Goal: Task Accomplishment & Management: Manage account settings

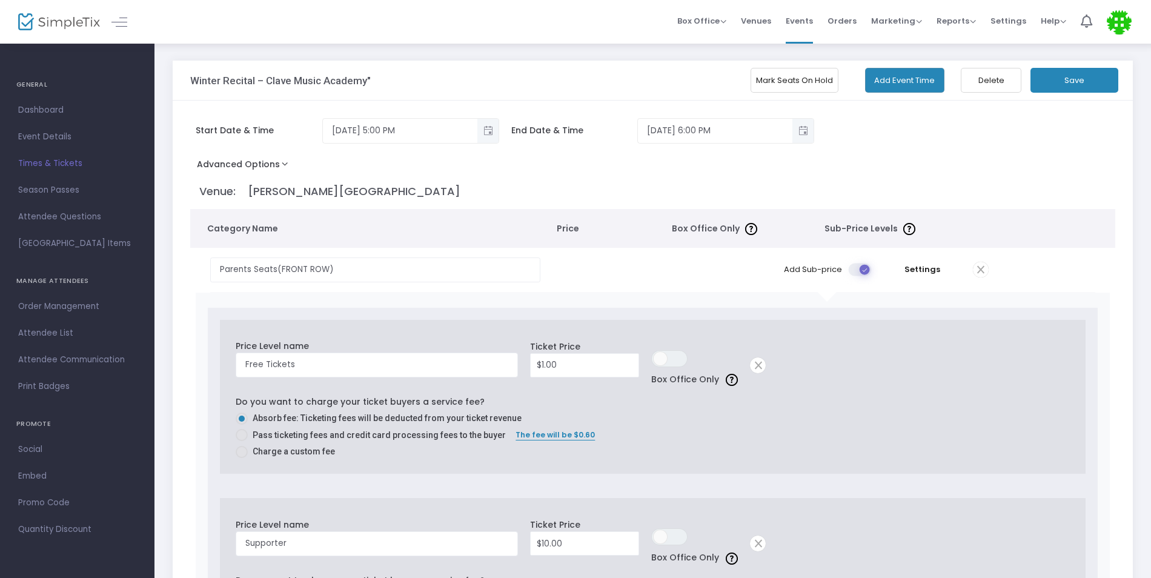
click at [1061, 261] on td at bounding box center [1031, 270] width 128 height 44
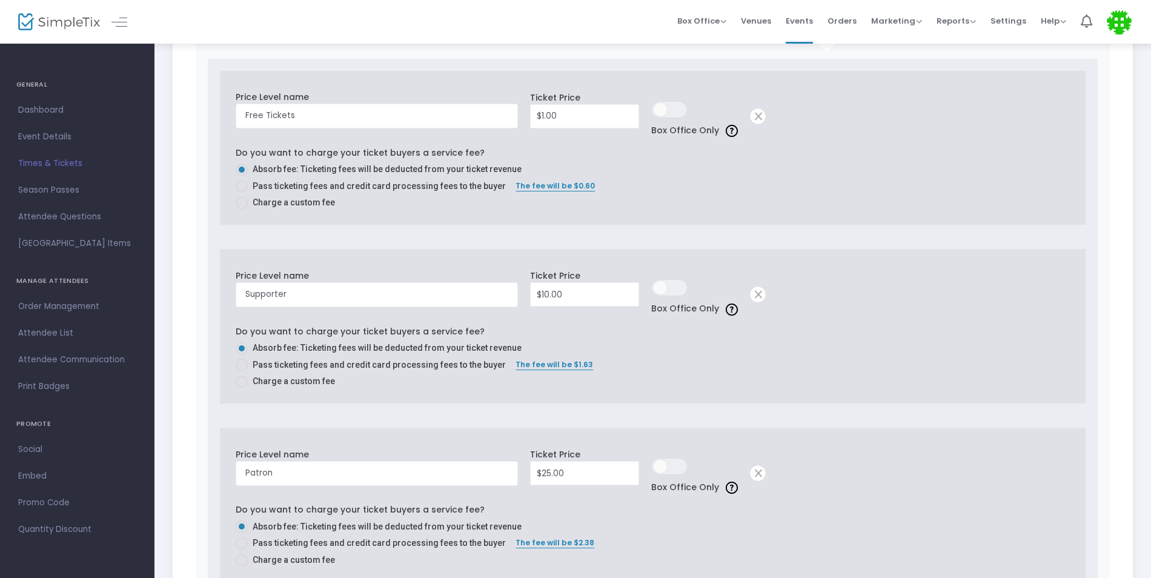
scroll to position [352, 0]
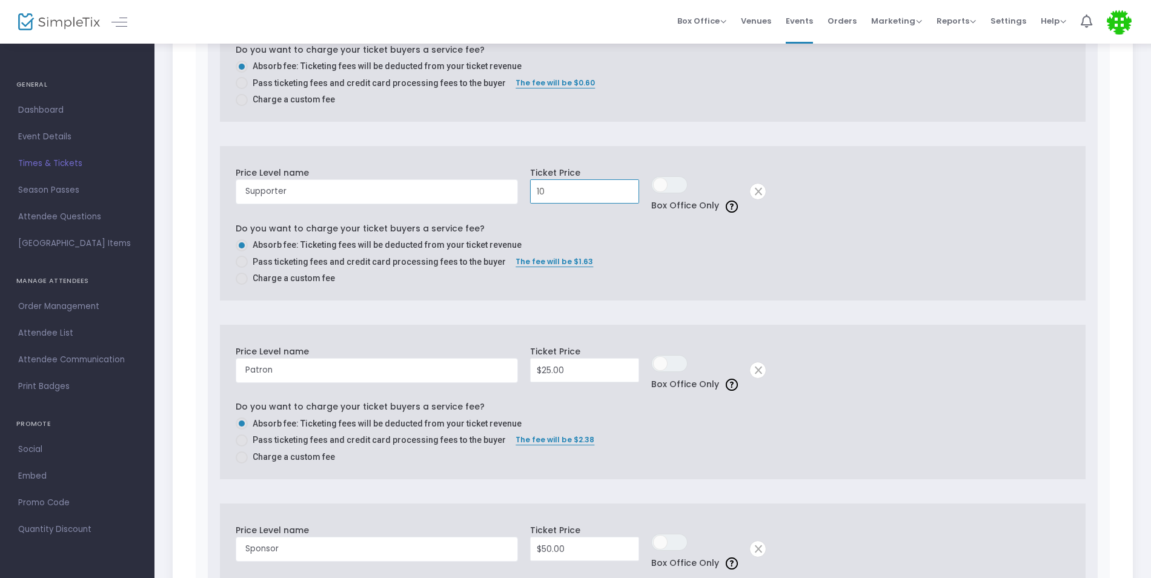
click at [596, 194] on input "10" at bounding box center [585, 191] width 108 height 23
type input "$15.00"
click at [799, 268] on div "Pass ticketing fees and credit card processing fees to the buyer The fee will b…" at bounding box center [652, 264] width 833 height 17
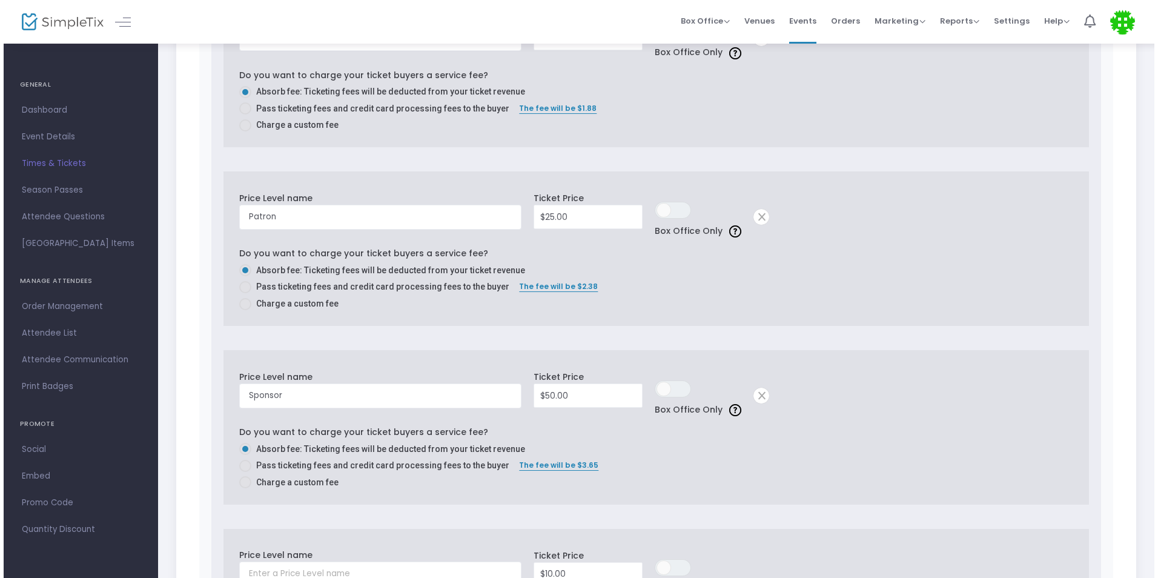
scroll to position [0, 0]
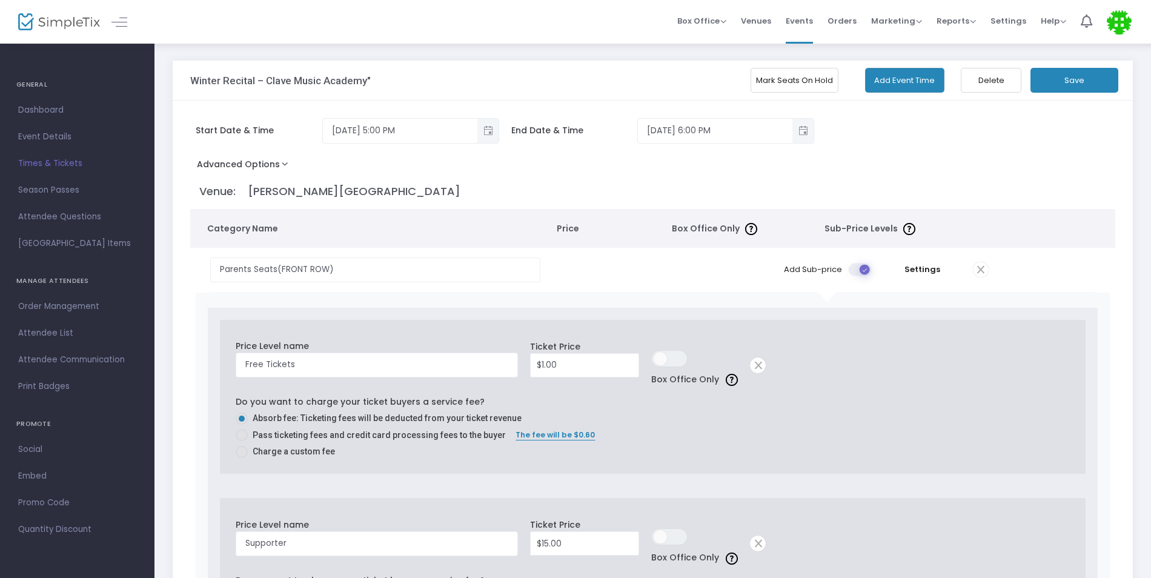
click at [1096, 74] on button "Save" at bounding box center [1074, 80] width 88 height 25
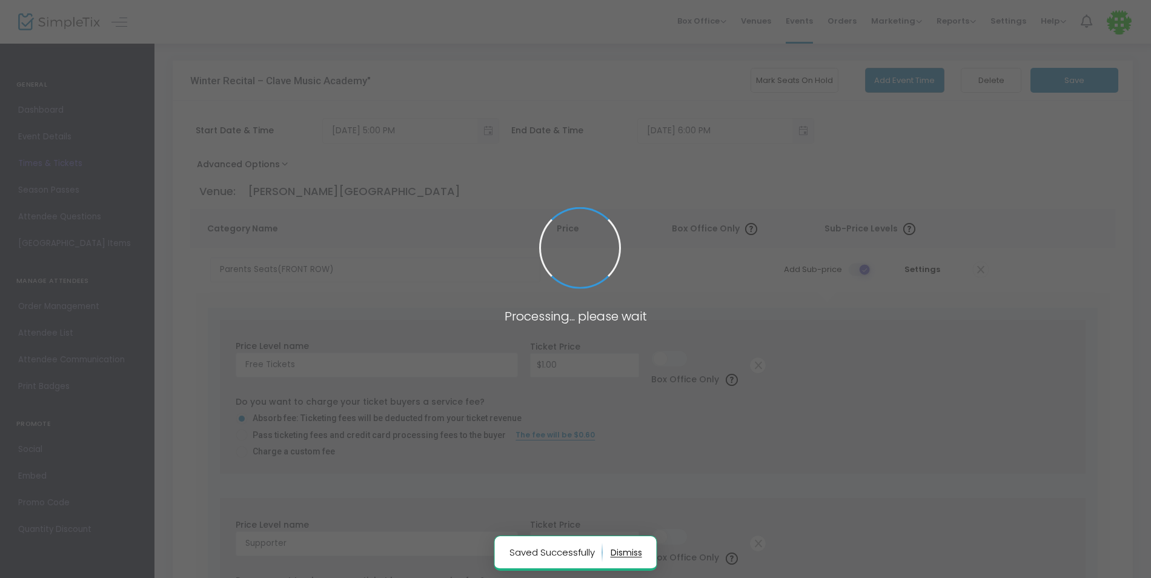
radio input "false"
radio input "true"
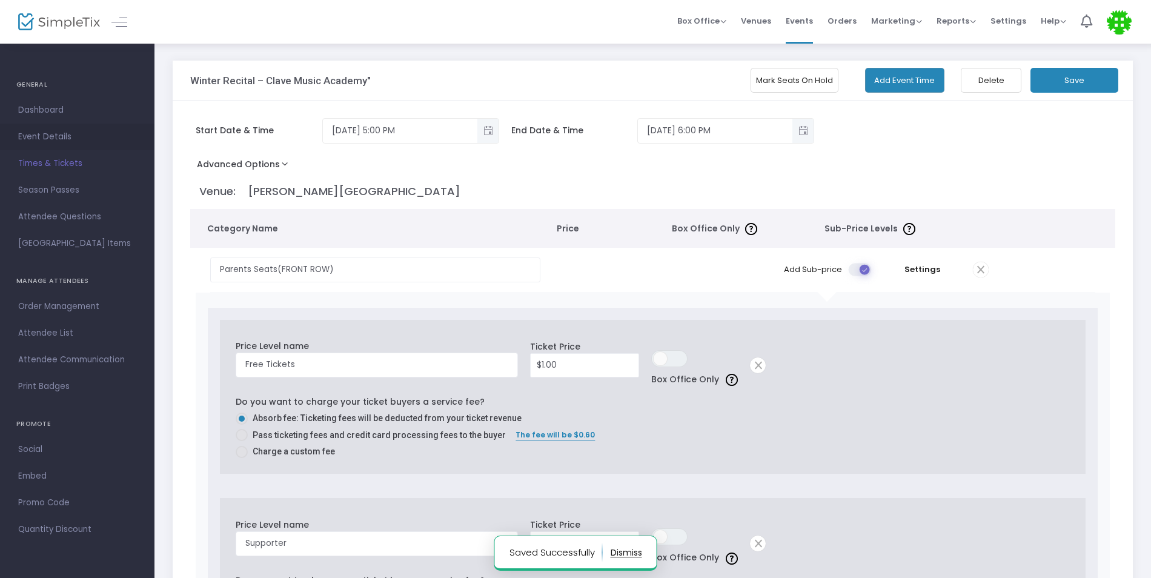
click at [53, 135] on span "Event Details" at bounding box center [77, 137] width 118 height 16
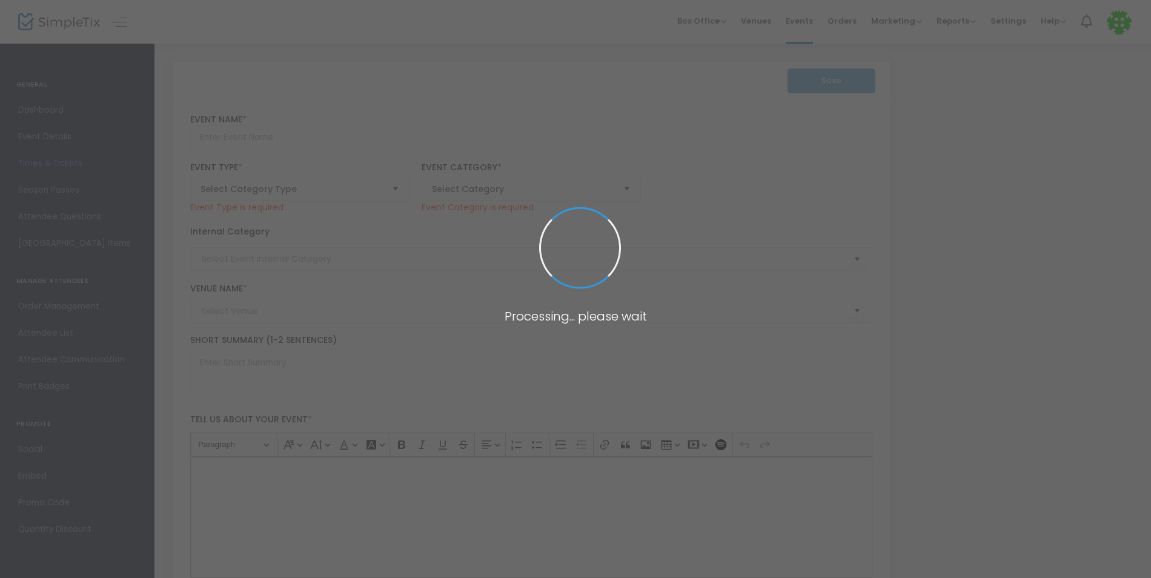
type input "Winter Recital – Clave Music Academy""
type textarea "Winter Recital – Clave Music Academy Join us for an enchanting evening of class…"
checkbox input "true"
type input "[EMAIL_ADDRESS][DOMAIN_NAME]"
type input "Buy Tickets"
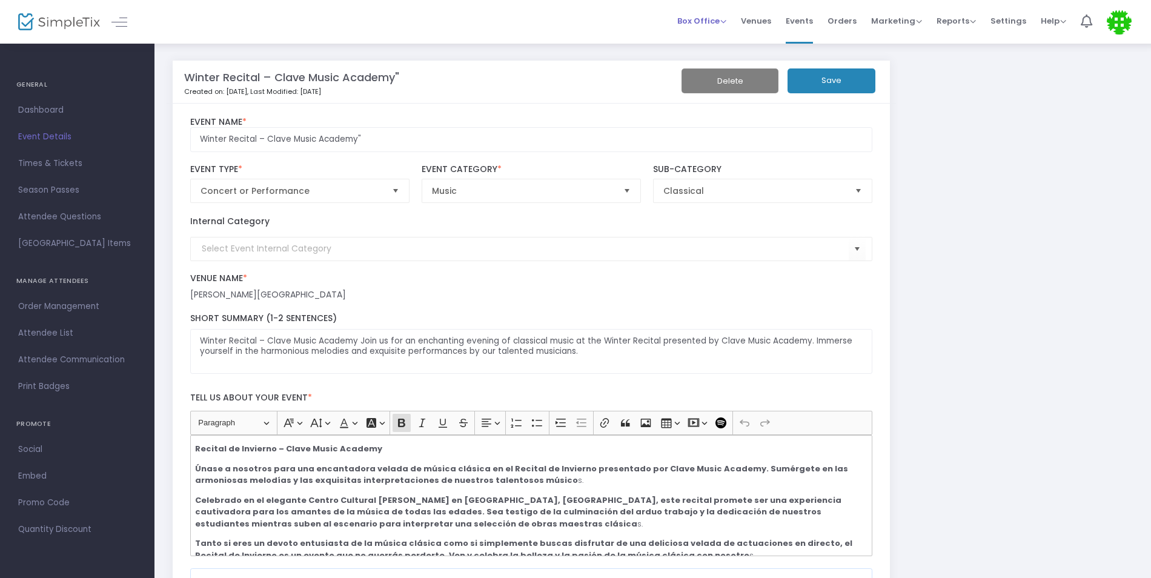
click at [709, 26] on span "Box Office" at bounding box center [701, 21] width 49 height 12
click at [717, 61] on li "Bookings" at bounding box center [720, 65] width 87 height 24
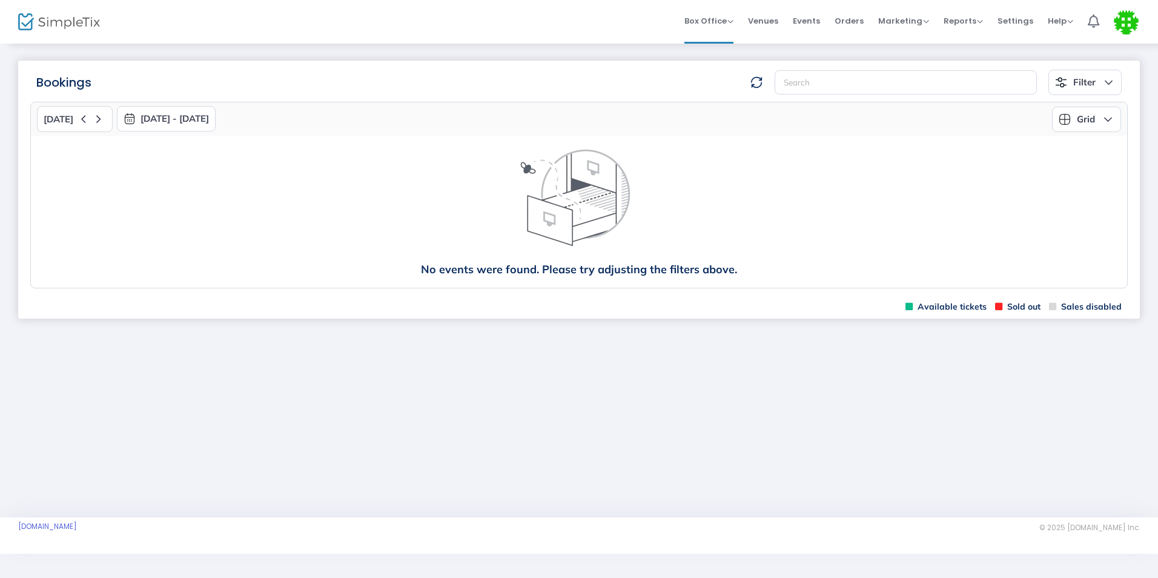
click at [948, 303] on span "Available tickets" at bounding box center [945, 307] width 81 height 12
click at [1014, 309] on span "Sold out" at bounding box center [1017, 307] width 45 height 12
click at [1102, 89] on button "Filter" at bounding box center [1084, 82] width 73 height 25
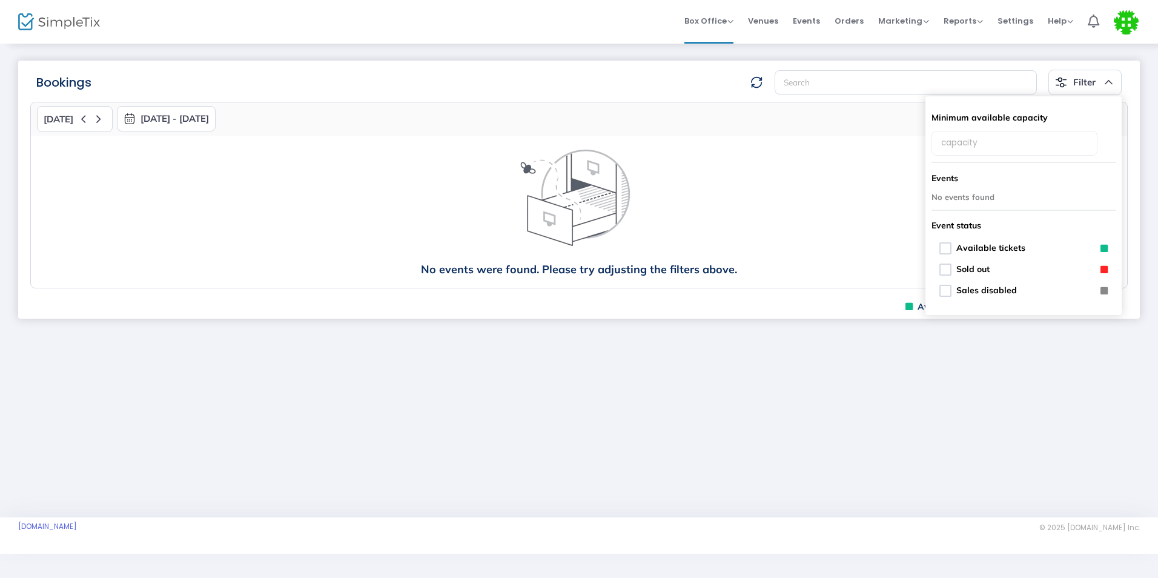
click at [1102, 89] on button "Filter" at bounding box center [1084, 82] width 73 height 25
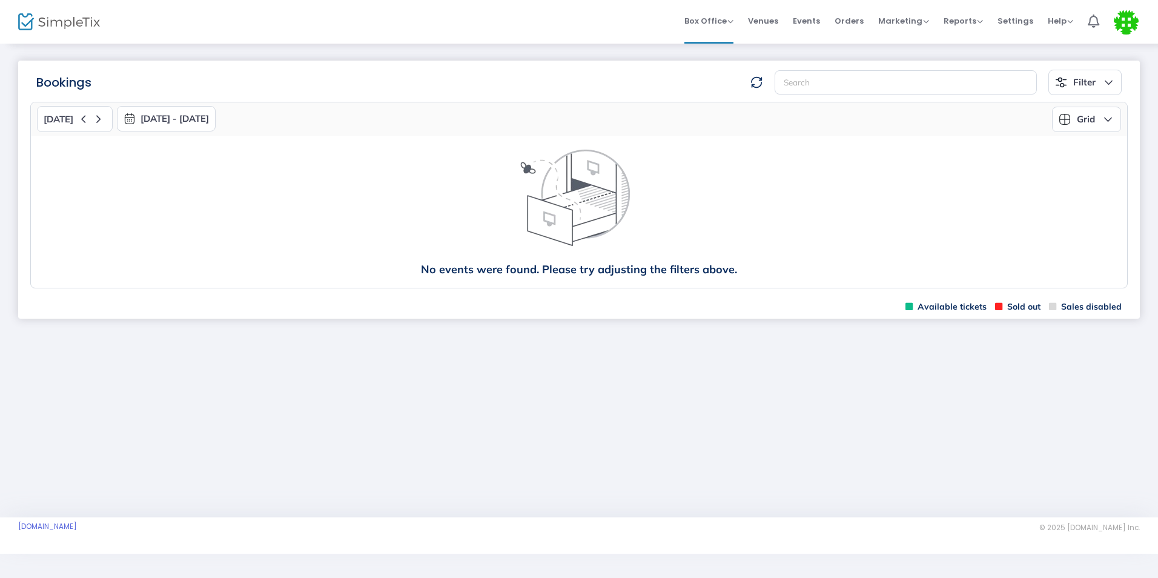
click at [1102, 89] on button "Filter" at bounding box center [1084, 82] width 73 height 25
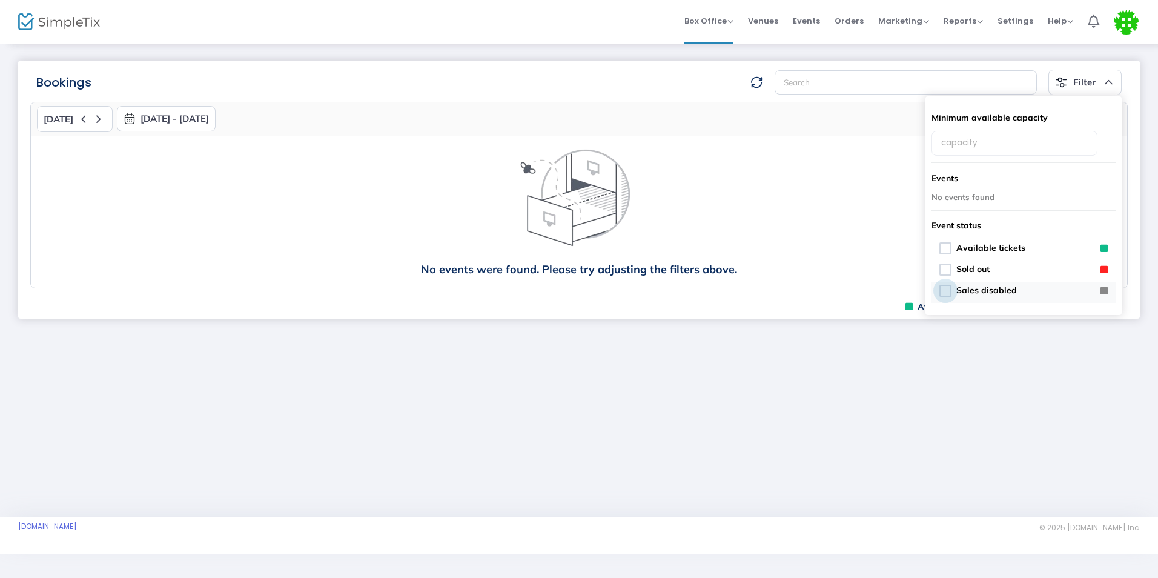
click at [998, 296] on span "Sales disabled" at bounding box center [986, 290] width 61 height 11
click at [945, 297] on input "Sales disabled" at bounding box center [945, 297] width 1 height 1
checkbox input "true"
click at [952, 340] on div "Bookings Filter Minimum available capacity Events No events found Event status …" at bounding box center [579, 279] width 1158 height 475
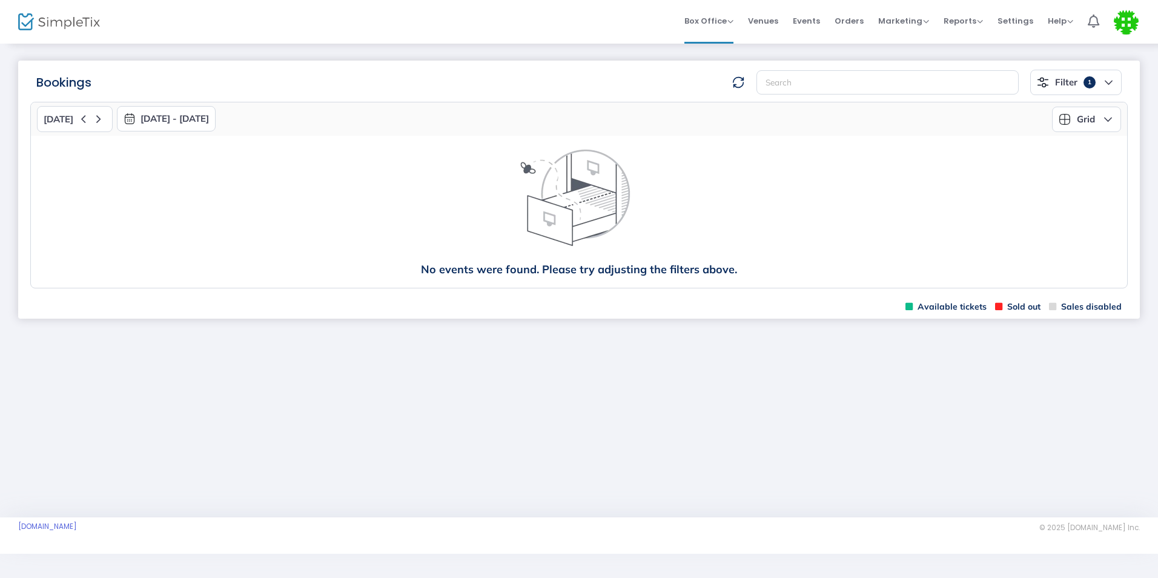
click at [732, 76] on div at bounding box center [738, 82] width 24 height 12
click at [738, 76] on img at bounding box center [738, 82] width 12 height 12
click at [910, 24] on span "Marketing" at bounding box center [903, 21] width 51 height 12
click at [947, 24] on span "Reports" at bounding box center [963, 21] width 39 height 12
click at [720, 21] on span "Box Office" at bounding box center [708, 21] width 49 height 12
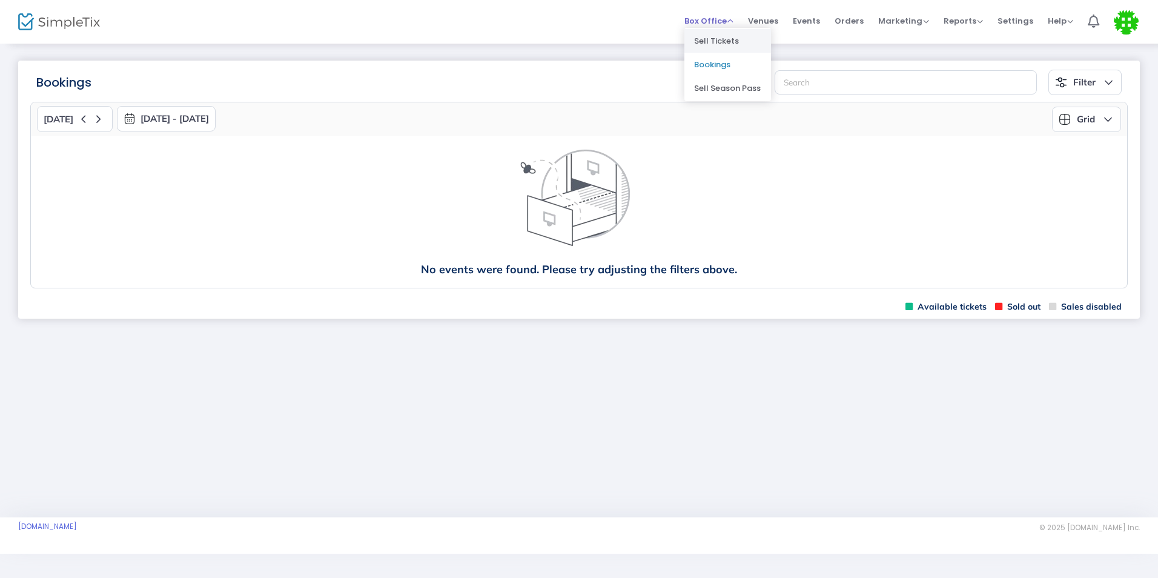
click at [726, 42] on li "Sell Tickets" at bounding box center [727, 41] width 87 height 24
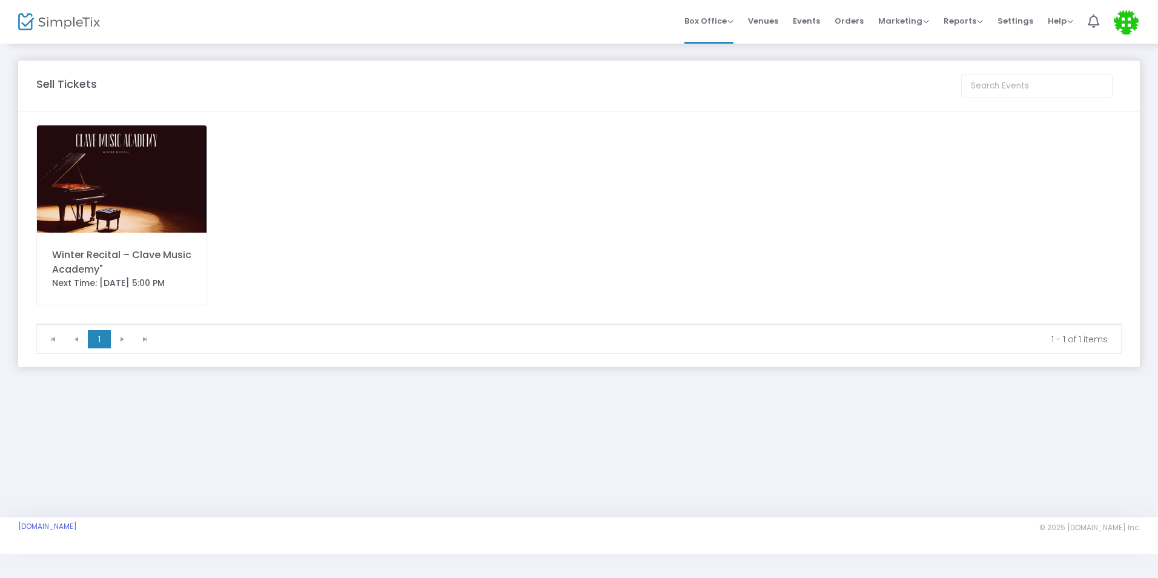
click at [131, 250] on div "Winter Recital – Clave Music Academy"" at bounding box center [121, 262] width 139 height 29
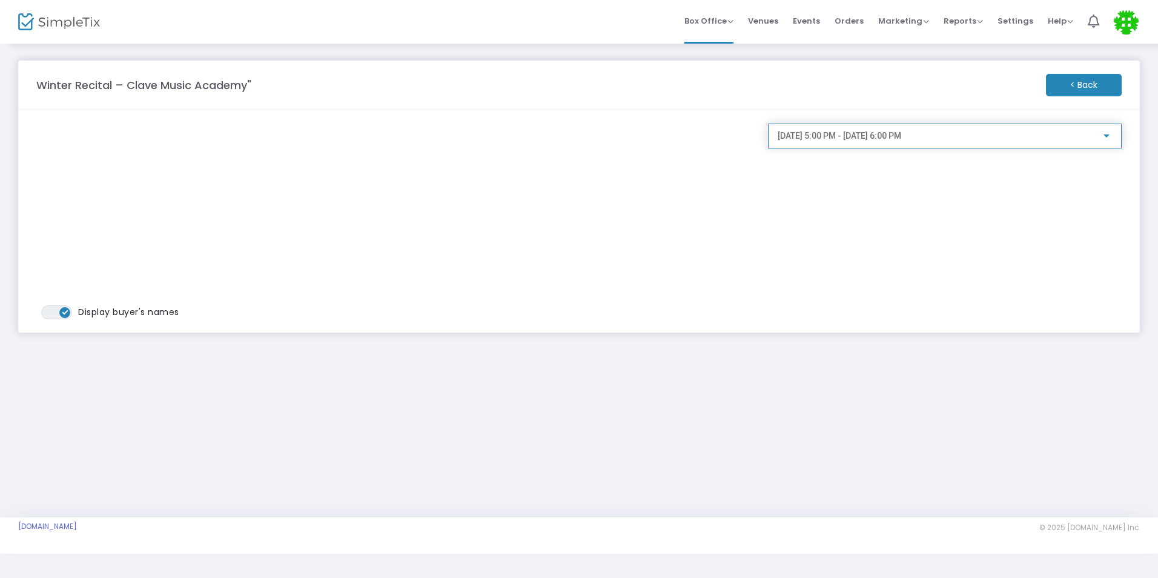
click at [1040, 137] on div "11/22/2025 @ 5:00 PM - 11/22/2025 @ 6:00 PM" at bounding box center [939, 136] width 323 height 10
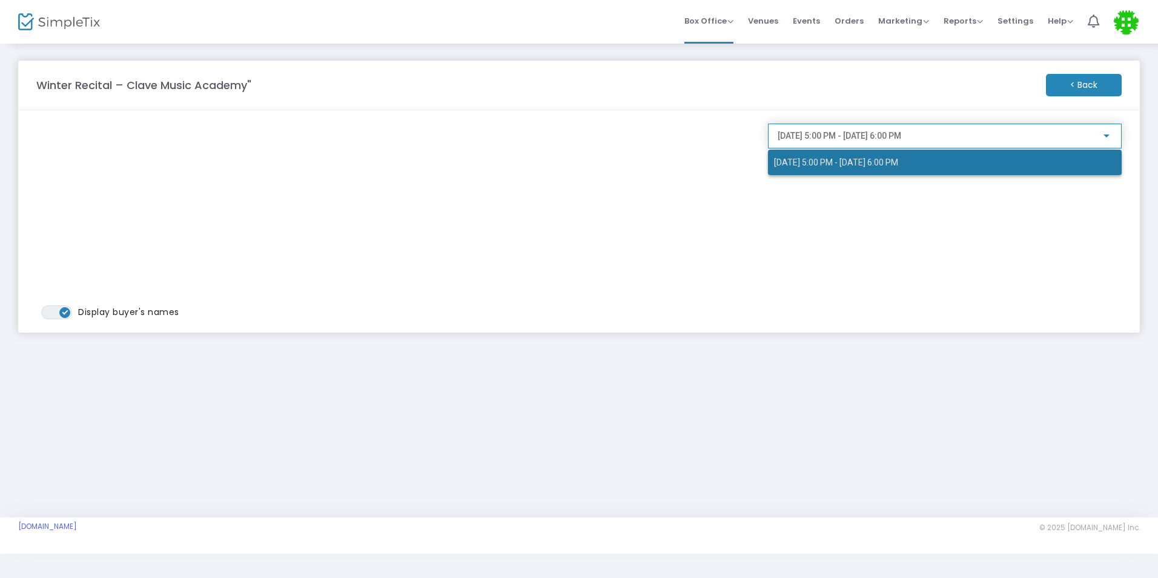
click at [1026, 159] on span "11/22/2025 @ 5:00 PM - 11/22/2025 @ 6:00 PM" at bounding box center [945, 162] width 342 height 25
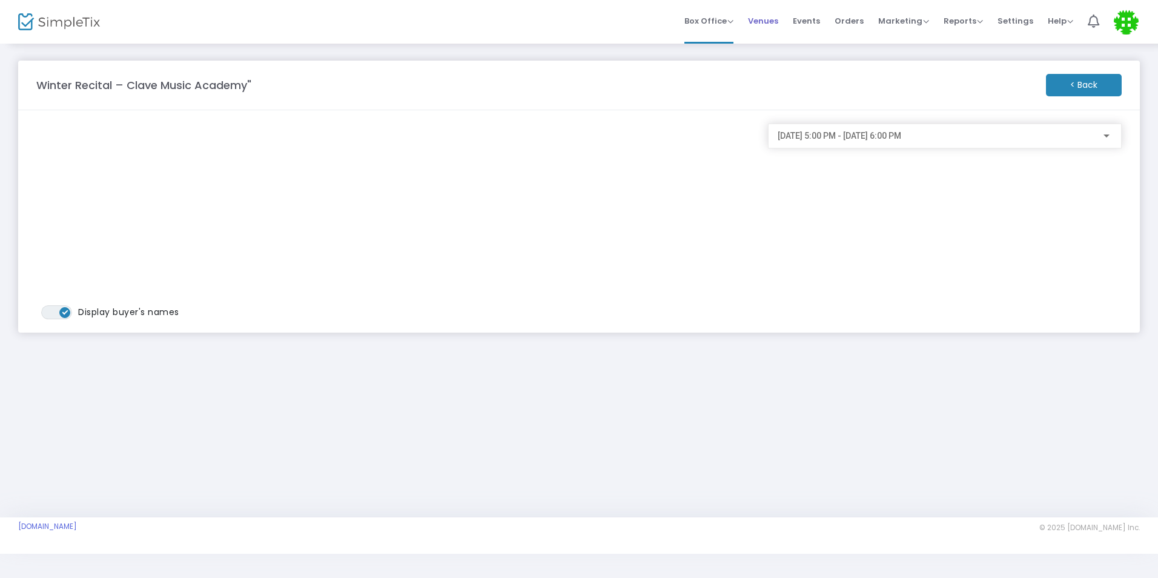
click at [769, 16] on span "Venues" at bounding box center [763, 20] width 30 height 31
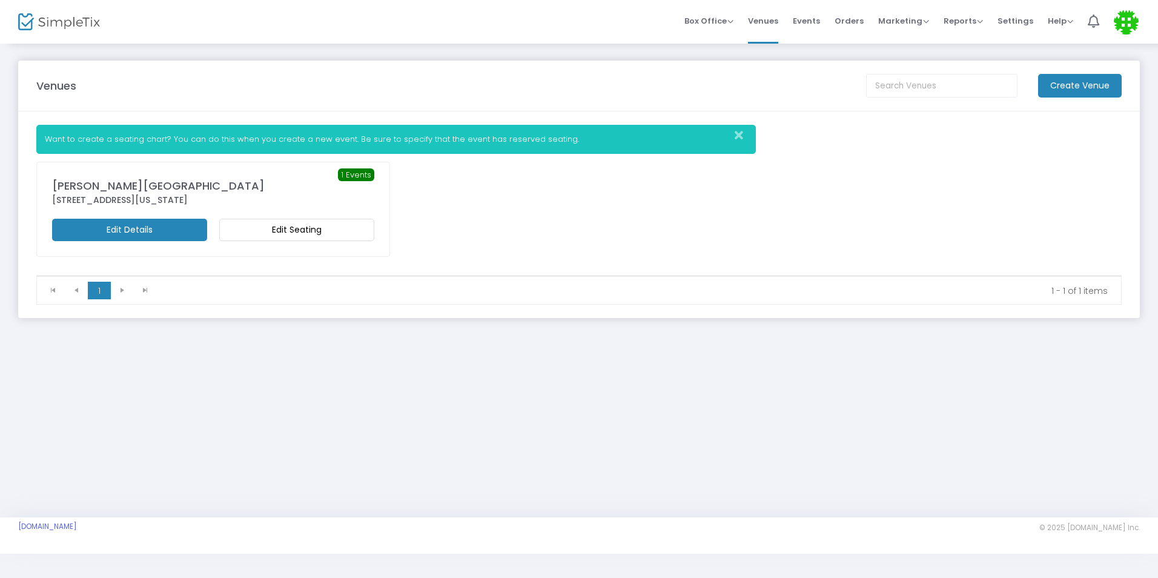
click at [342, 237] on m-button "Edit Seating" at bounding box center [296, 230] width 155 height 22
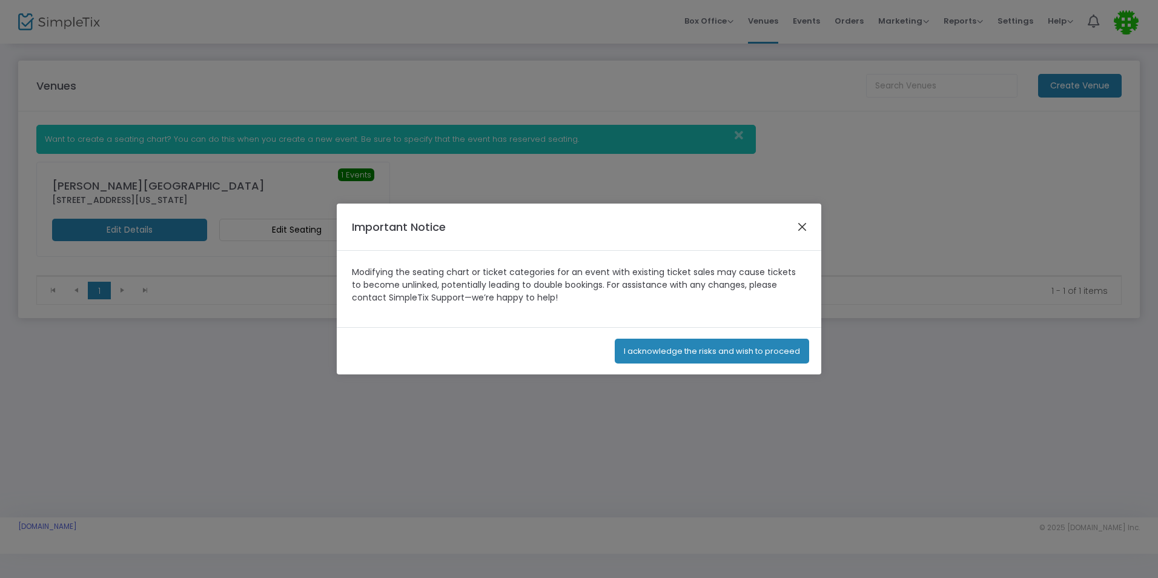
click at [796, 228] on button "Close" at bounding box center [803, 227] width 16 height 16
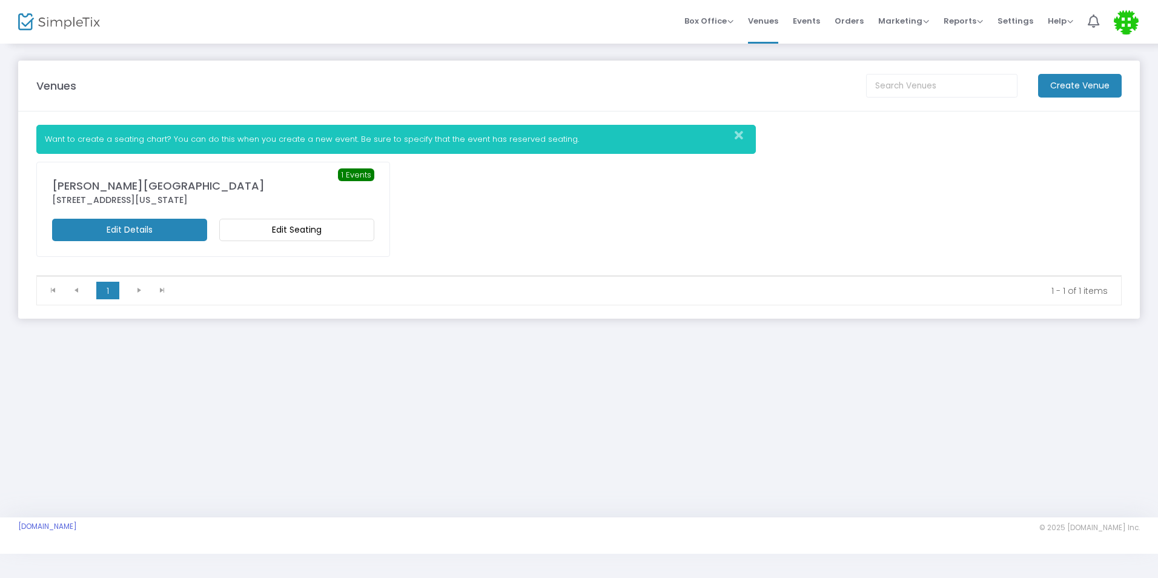
click at [154, 226] on m-button "Edit Details" at bounding box center [129, 230] width 155 height 22
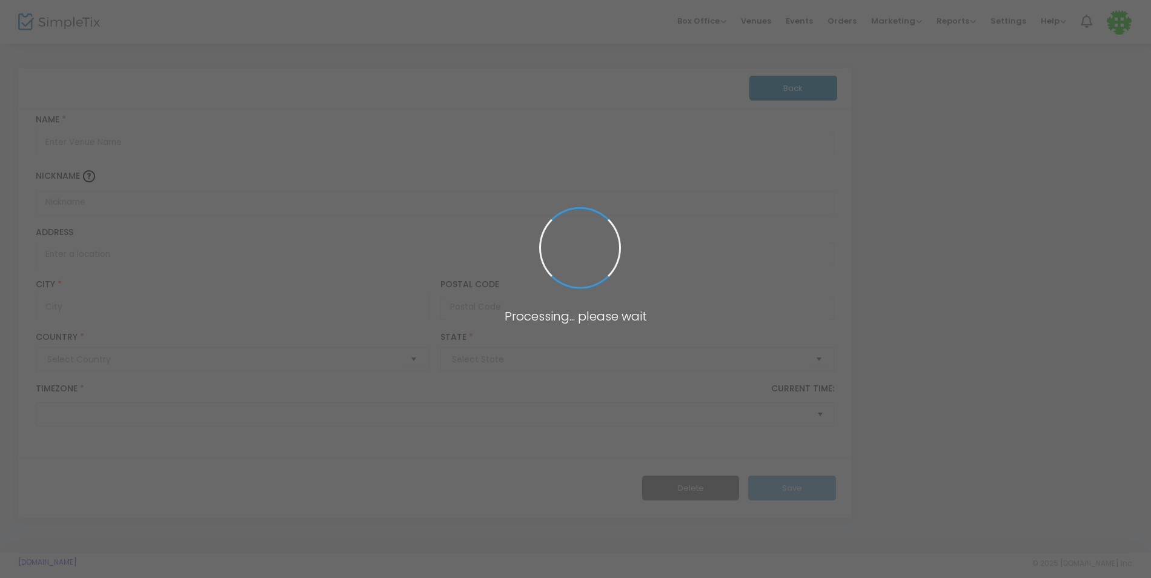
type input "Pakistan"
type input "[PERSON_NAME][GEOGRAPHIC_DATA]"
type input "420 15th Street"
type input "Union City"
type input "07087"
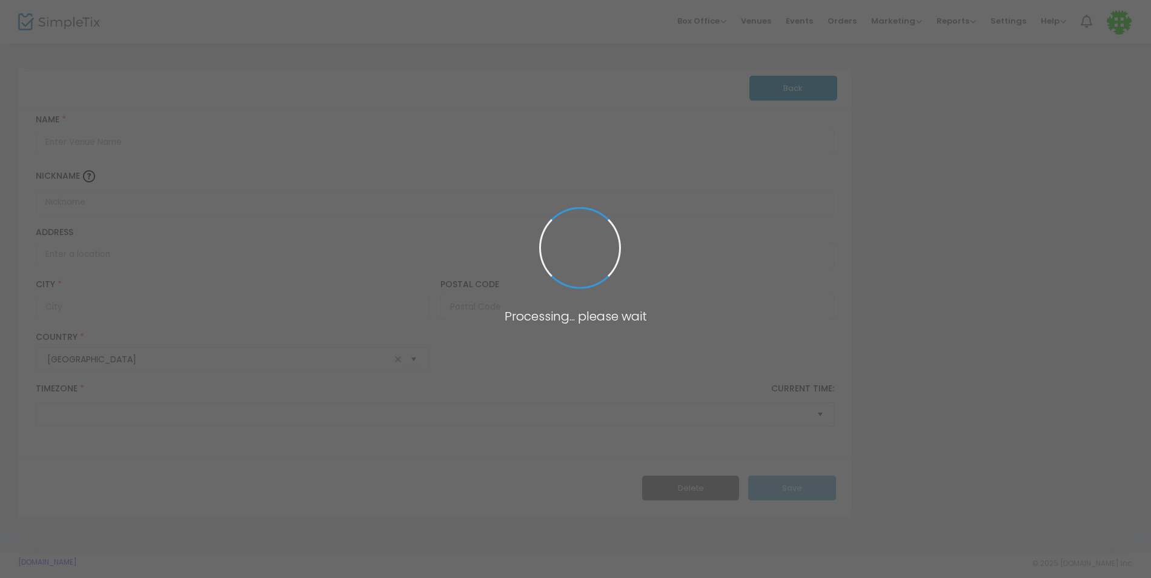
type input "United States"
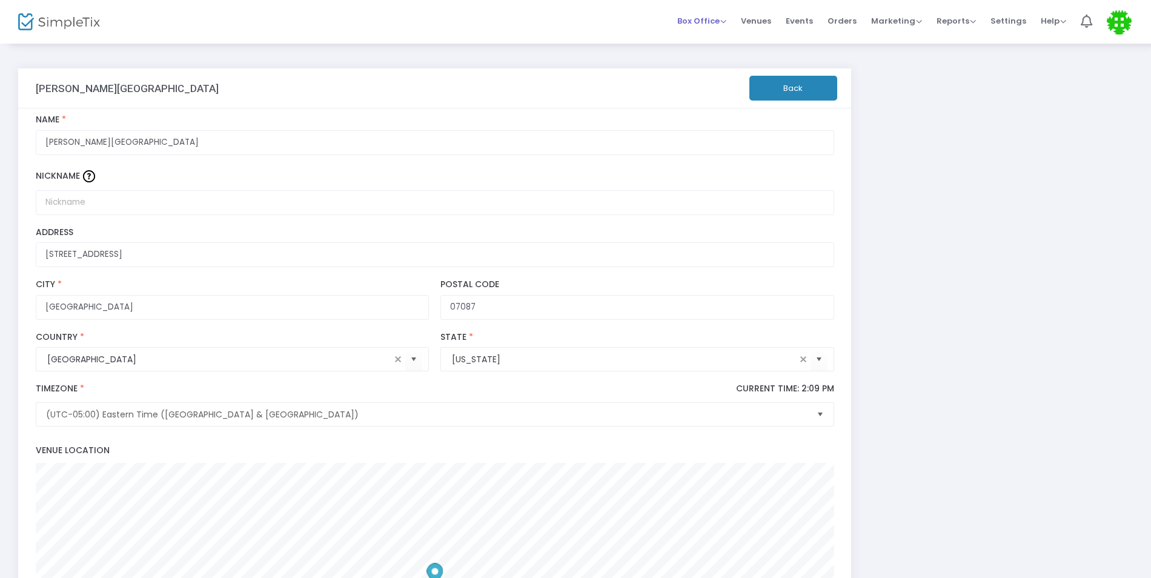
click at [726, 25] on span "Box Office" at bounding box center [701, 21] width 49 height 12
click at [726, 34] on li "Sell Tickets" at bounding box center [720, 41] width 87 height 24
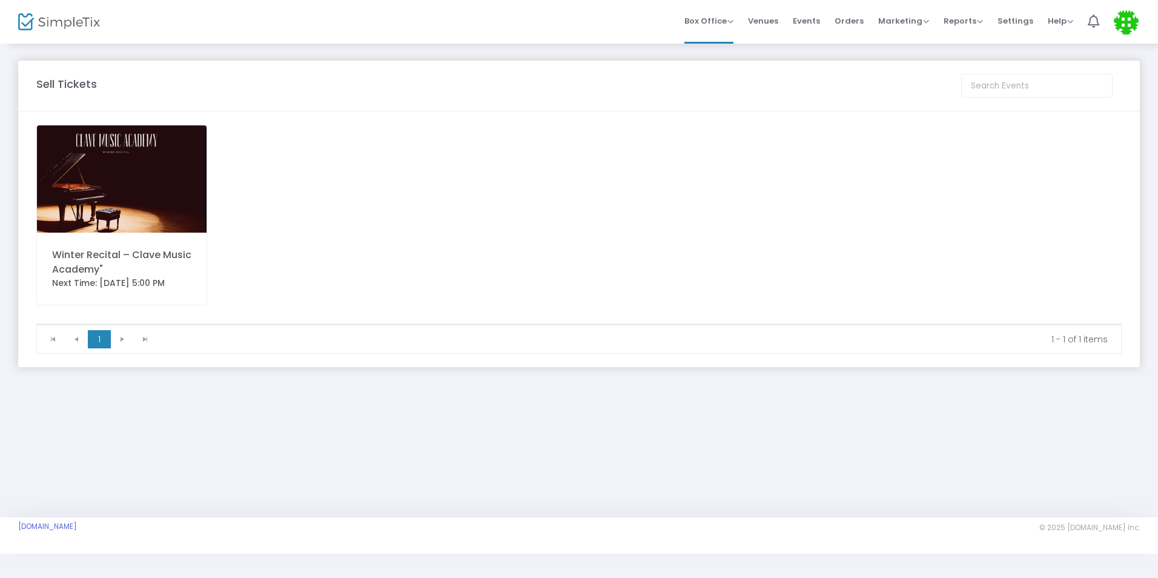
click at [155, 245] on div "Winter Recital – Clave Music Academy" Next Time: 11/22/2025 5:00 PM" at bounding box center [121, 215] width 171 height 180
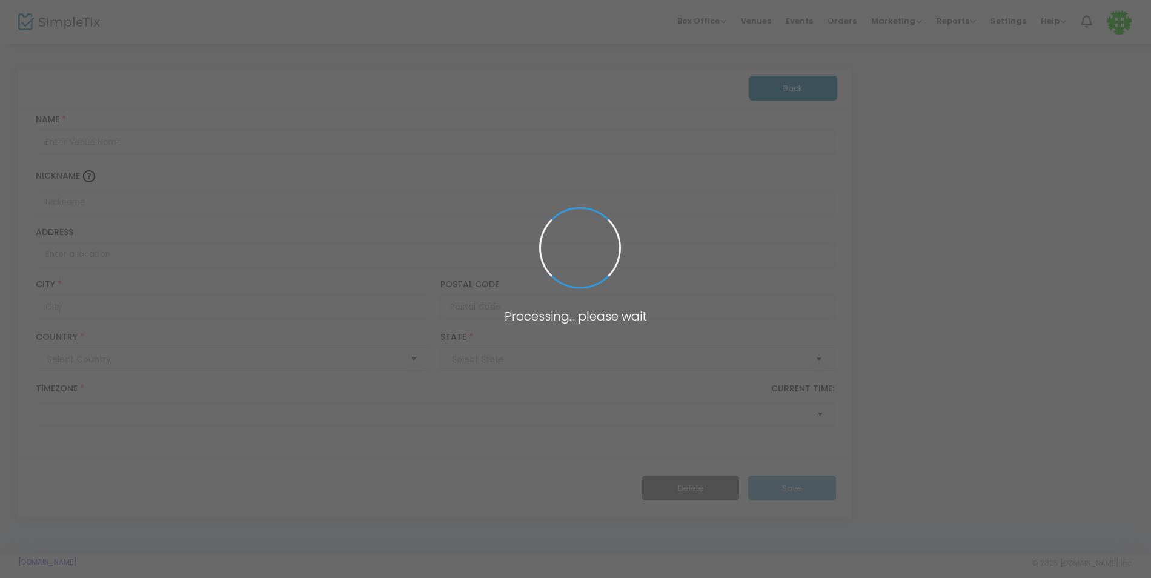
type input "Pakistan"
type input "[PERSON_NAME][GEOGRAPHIC_DATA]"
type input "420 15th Street"
type input "Union City"
type input "07087"
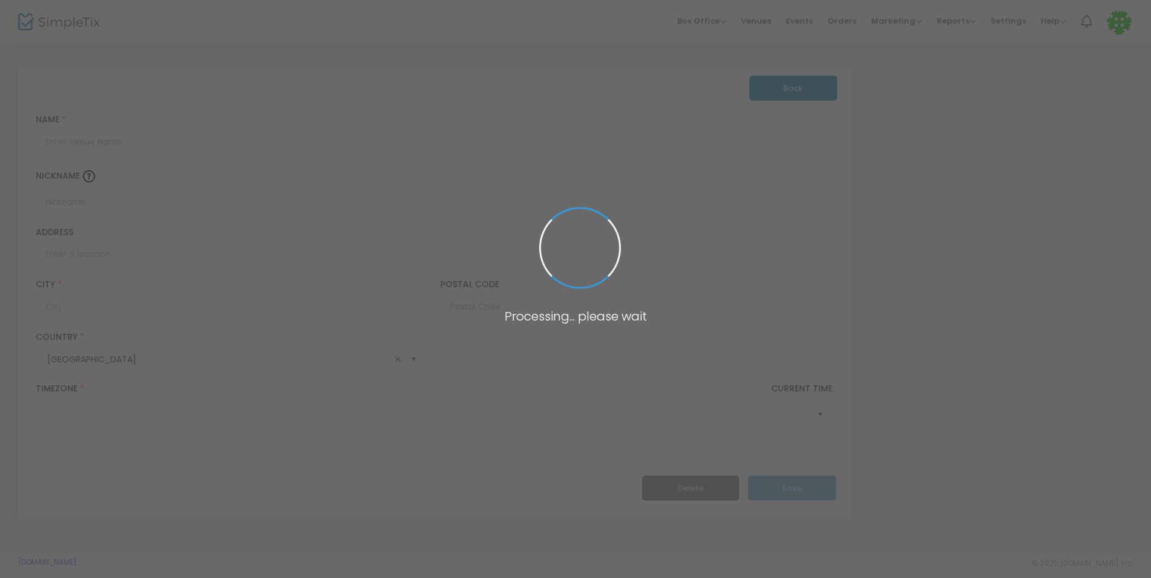
type input "United States"
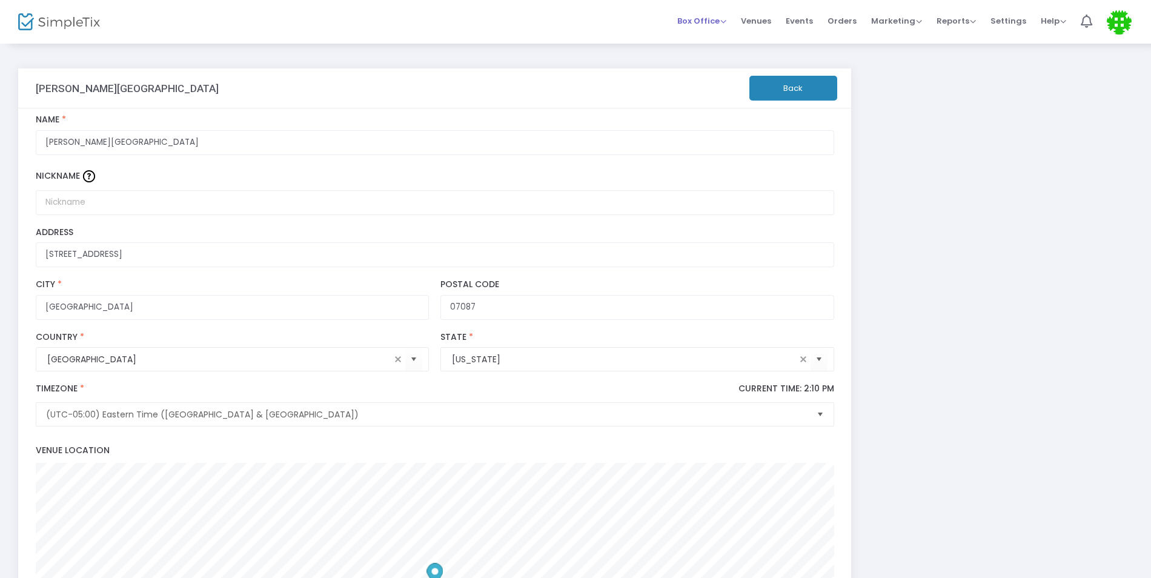
click at [689, 18] on span "Box Office" at bounding box center [701, 21] width 49 height 12
click at [758, 25] on span "Venues" at bounding box center [756, 20] width 30 height 31
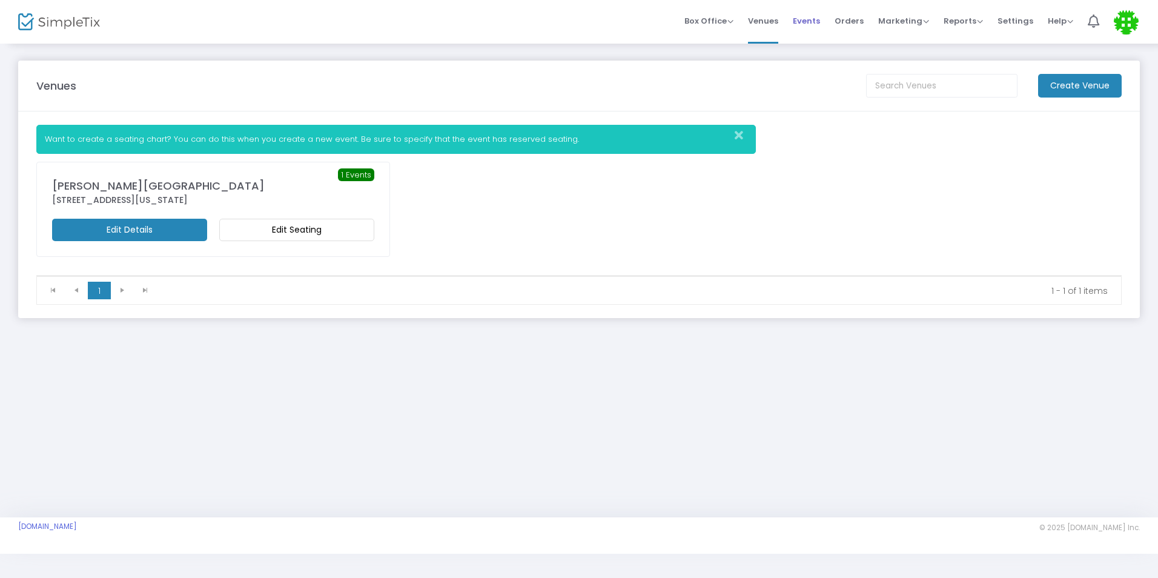
click at [810, 25] on span "Events" at bounding box center [806, 20] width 27 height 31
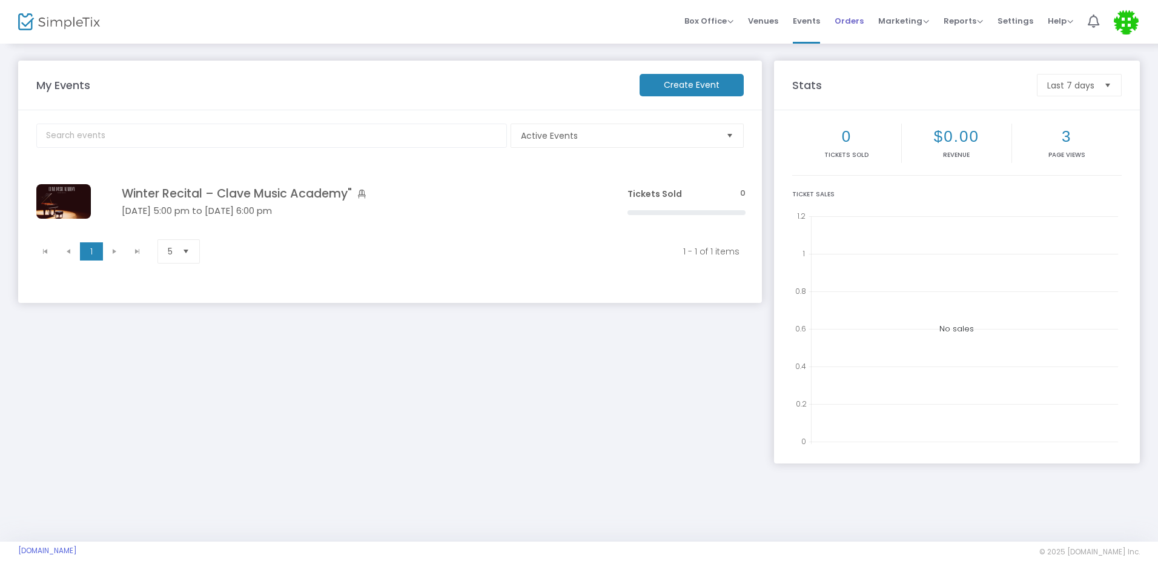
click at [849, 27] on span "Orders" at bounding box center [849, 20] width 29 height 31
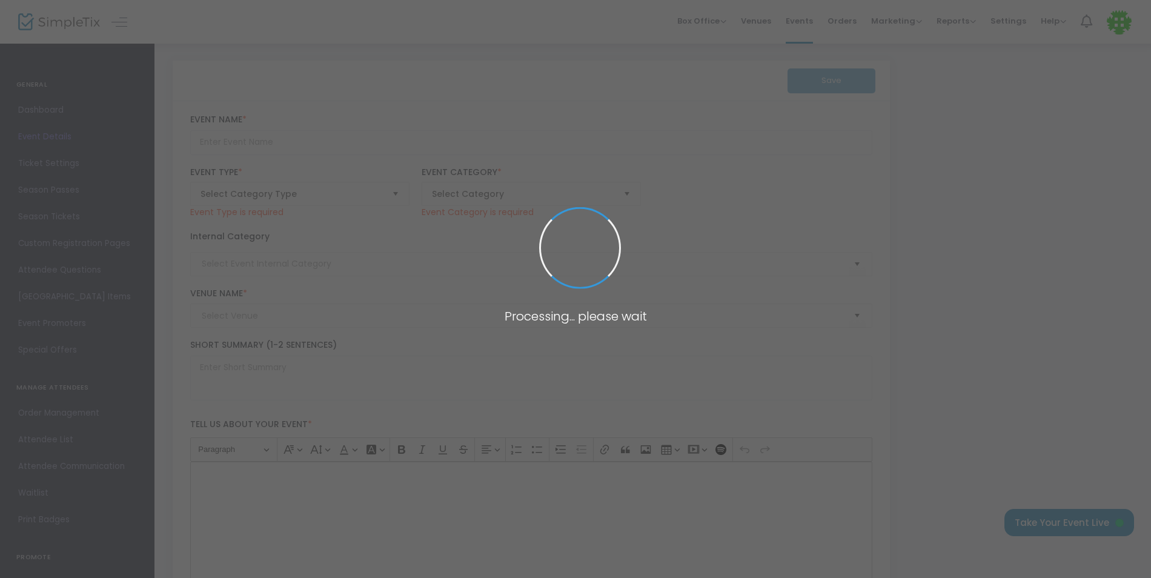
type input "Winter Recital – Clave Music Academy""
type textarea "Winter Recital – Clave Music Academy Join us for an enchanting evening of class…"
checkbox input "true"
type input "[EMAIL_ADDRESS][DOMAIN_NAME]"
type input "Buy Tickets"
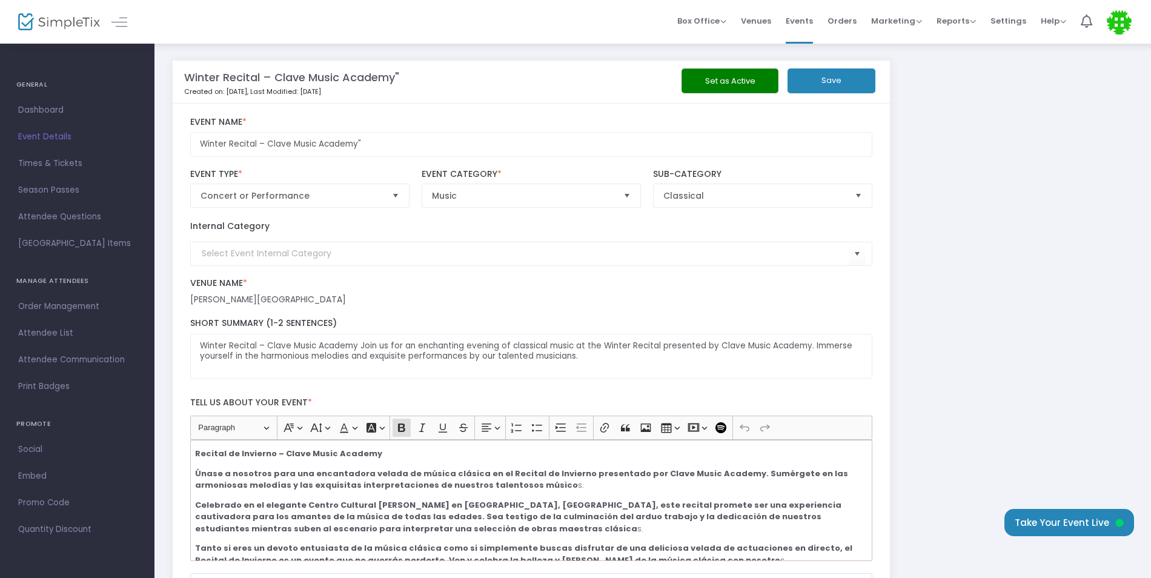
click at [1033, 239] on body "Processing... please wait Box Office Sell Tickets Bookings Sell Season Pass Ven…" at bounding box center [575, 289] width 1151 height 578
click at [733, 82] on button "Set as Active" at bounding box center [729, 80] width 97 height 25
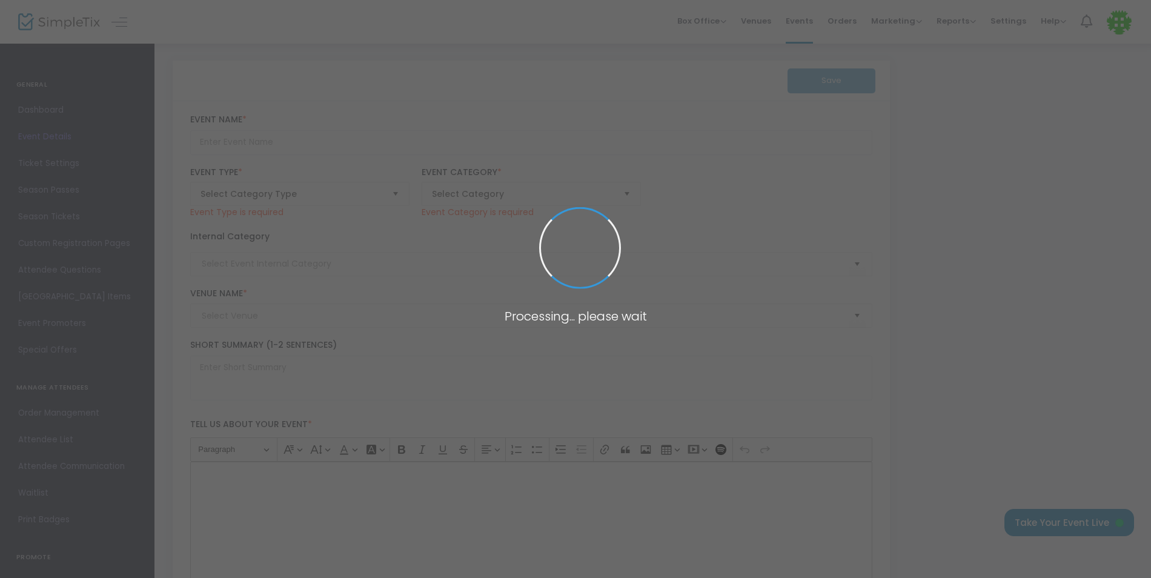
click at [1039, 327] on span at bounding box center [575, 289] width 1151 height 578
type input "Winter Recital – Clave Music Academy""
type textarea "Winter Recital – Clave Music Academy Join us for an enchanting evening of class…"
checkbox input "true"
type input "[EMAIL_ADDRESS][DOMAIN_NAME]"
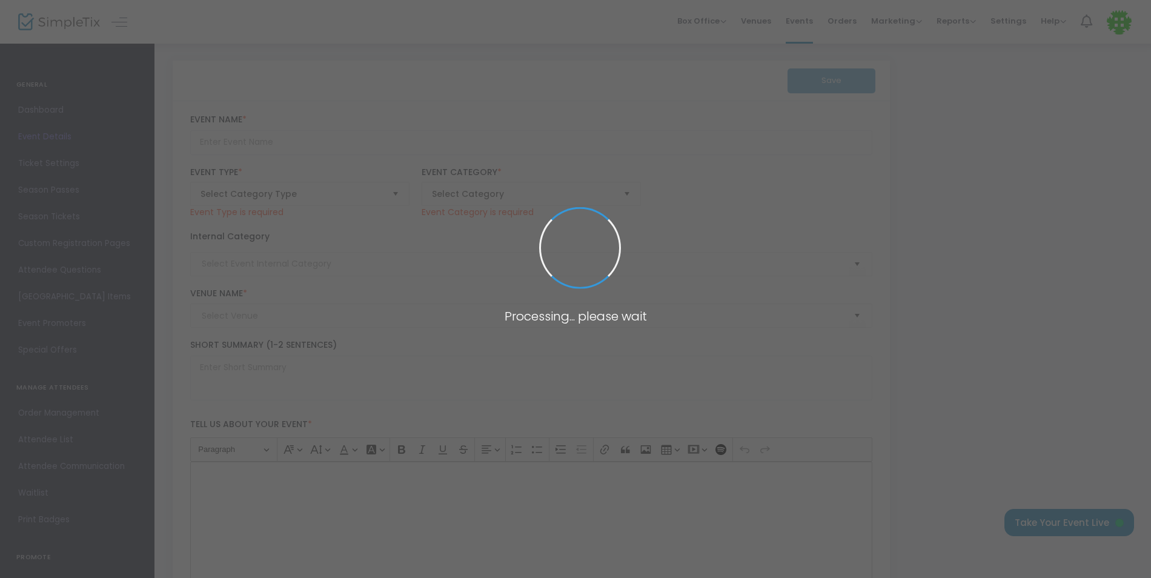
type input "Buy Tickets"
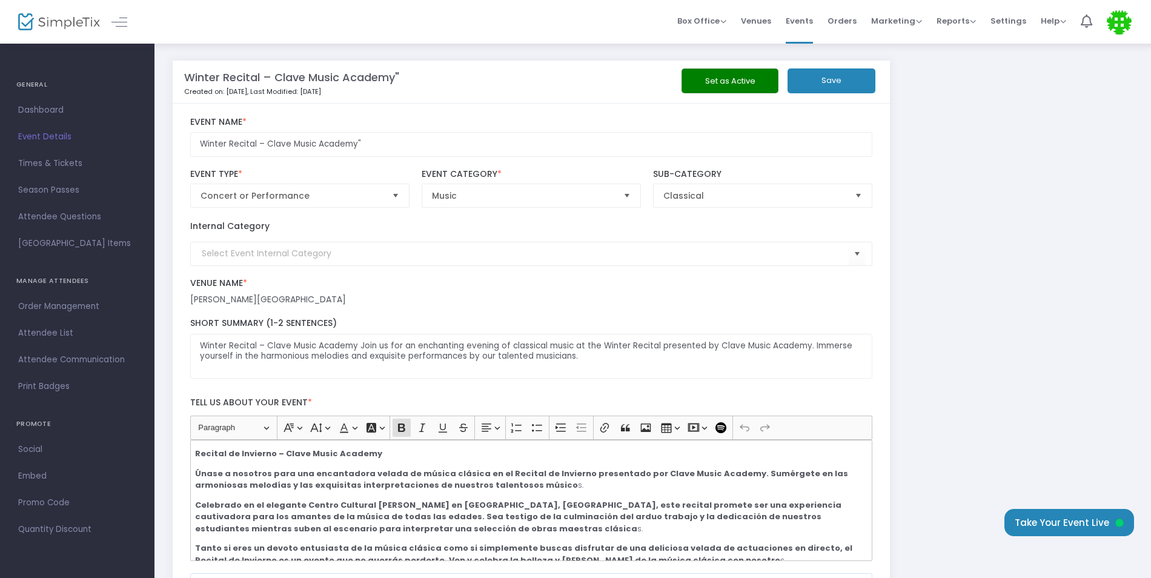
click at [739, 88] on button "Set as Active" at bounding box center [729, 80] width 97 height 25
click at [821, 78] on button "Save" at bounding box center [831, 80] width 88 height 25
click at [712, 13] on span "Box Office Sell Tickets Bookings Sell Season Pass" at bounding box center [701, 20] width 49 height 31
click at [716, 19] on span "Box Office" at bounding box center [701, 21] width 49 height 12
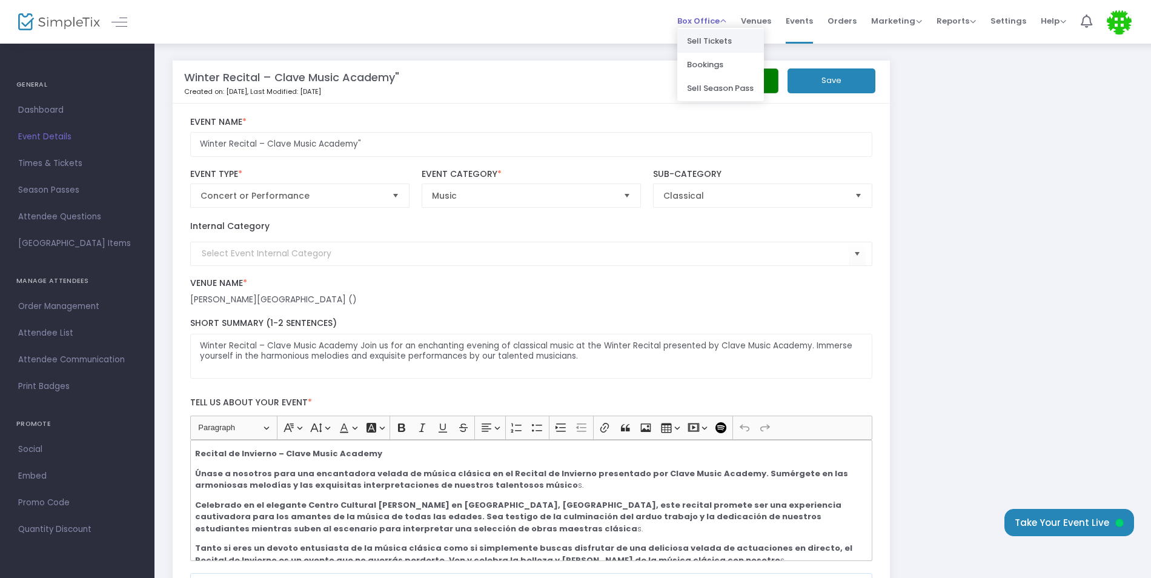
click at [721, 32] on li "Sell Tickets" at bounding box center [720, 41] width 87 height 24
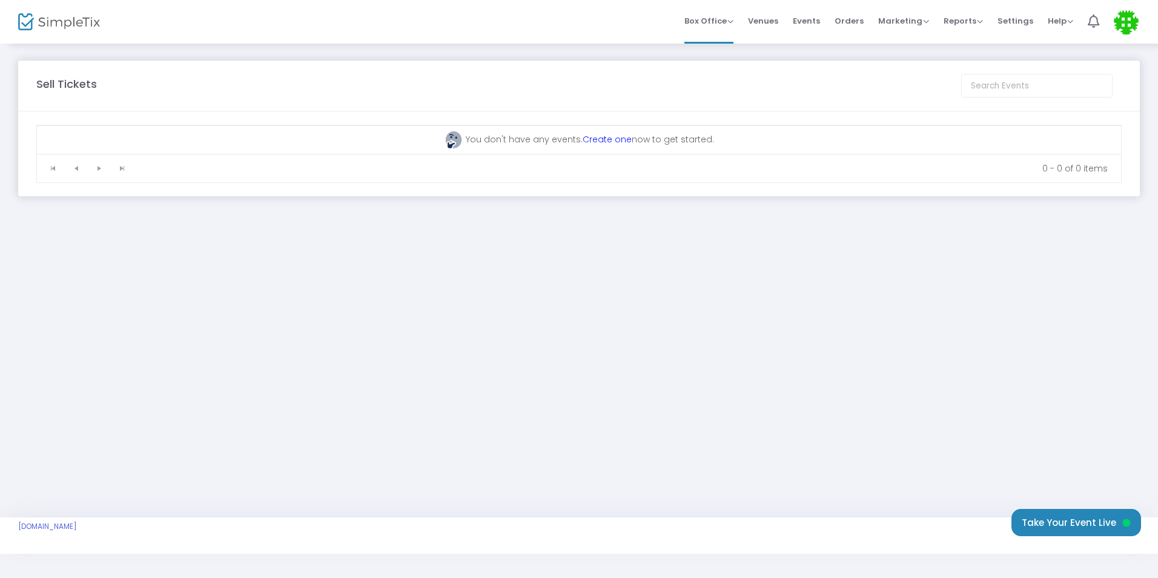
drag, startPoint x: 842, startPoint y: 333, endPoint x: 850, endPoint y: 340, distance: 11.2
click at [842, 333] on div "Sell Tickets You don't have any events. Create one now to get started. 0 - 0 of…" at bounding box center [579, 279] width 1158 height 475
click at [1046, 522] on button "Take Your Event Live" at bounding box center [1076, 522] width 130 height 27
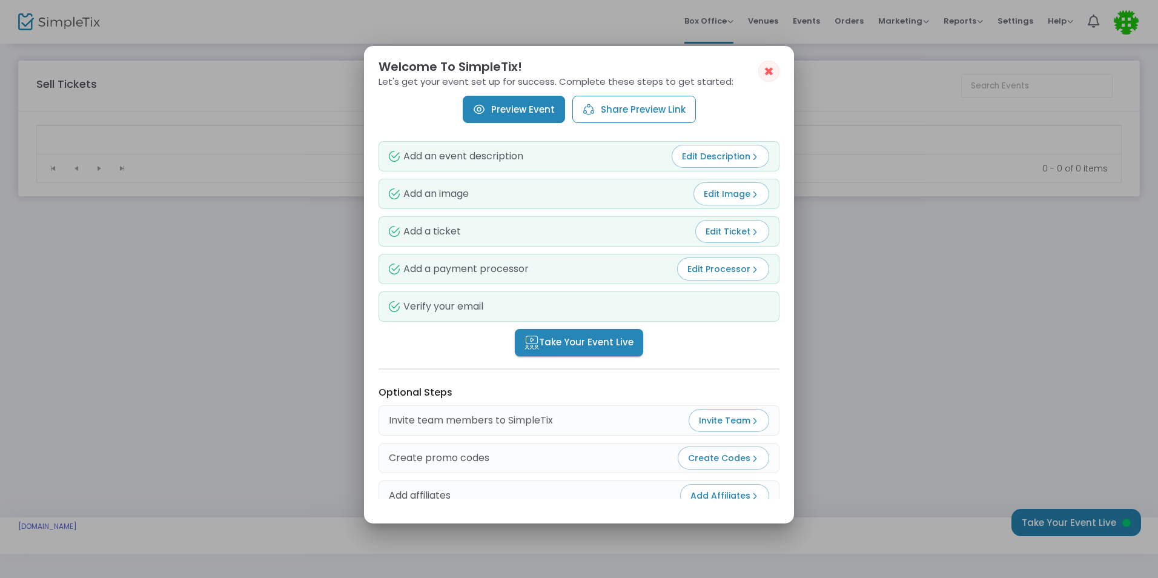
drag, startPoint x: 800, startPoint y: 317, endPoint x: 798, endPoint y: 408, distance: 90.9
click at [798, 408] on div at bounding box center [579, 289] width 1158 height 578
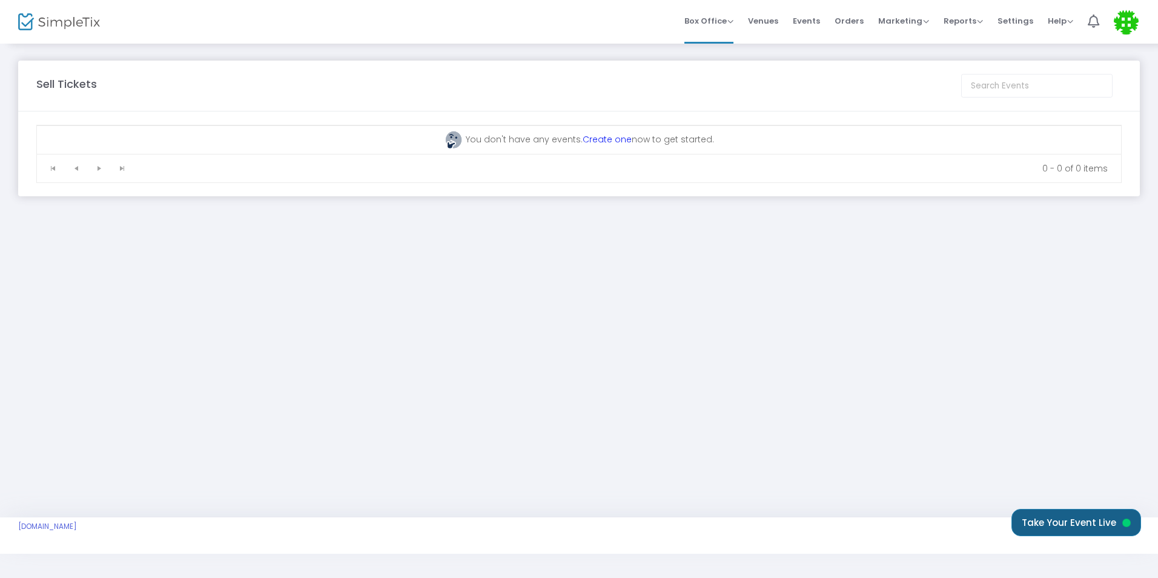
click at [1020, 512] on button "Take Your Event Live" at bounding box center [1076, 522] width 130 height 27
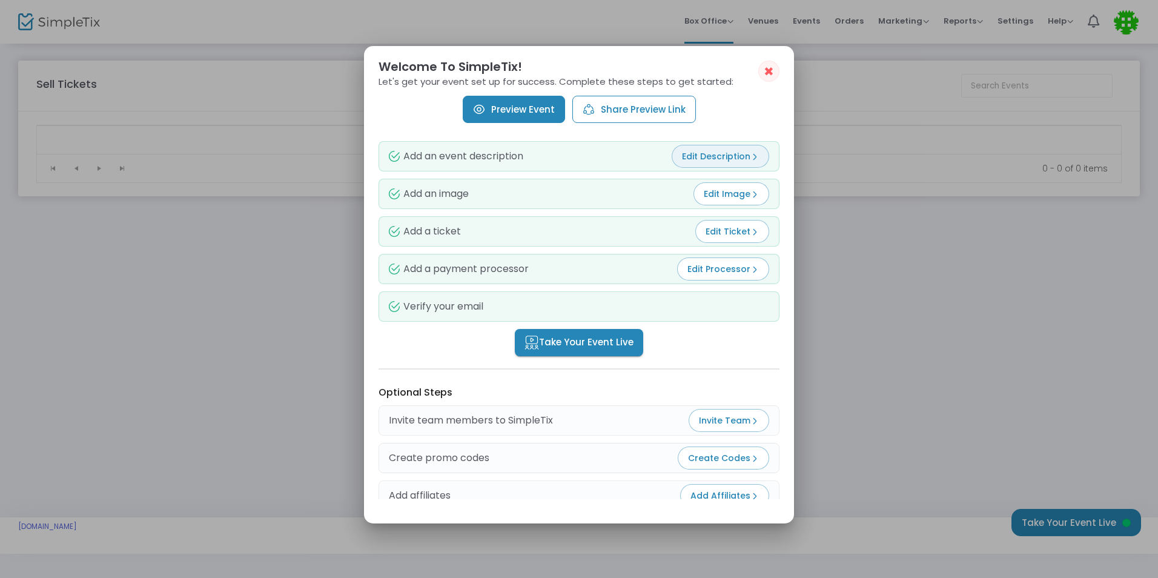
click at [703, 159] on span "Edit Description" at bounding box center [720, 156] width 77 height 12
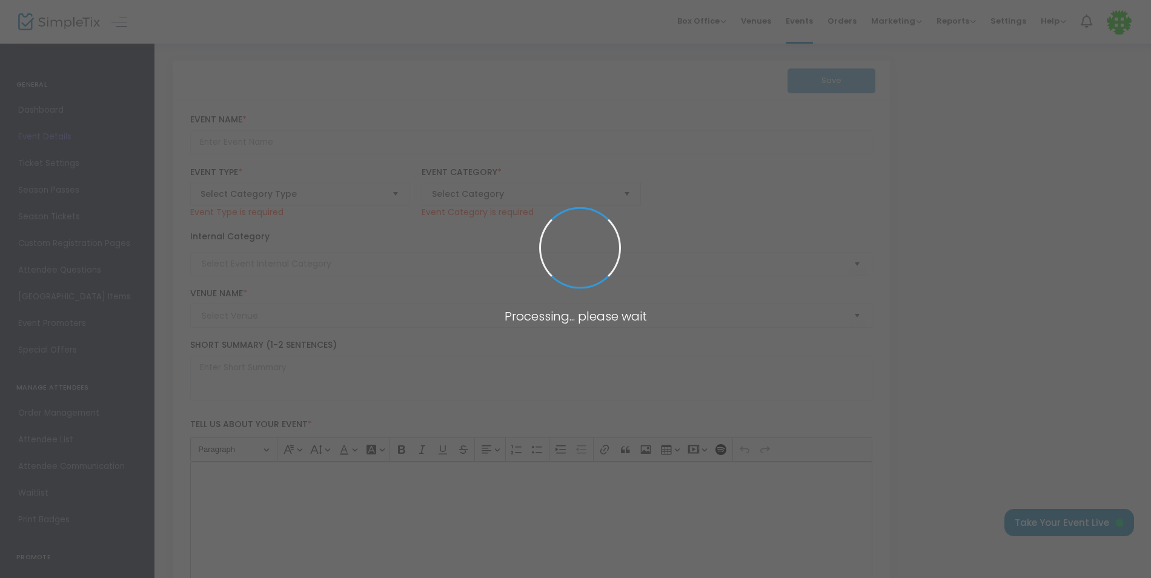
type input "Winter Recital – Clave Music Academy""
type textarea "Winter Recital – Clave Music Academy Join us for an enchanting evening of class…"
checkbox input "true"
type input "[EMAIL_ADDRESS][DOMAIN_NAME]"
type input "Buy Tickets"
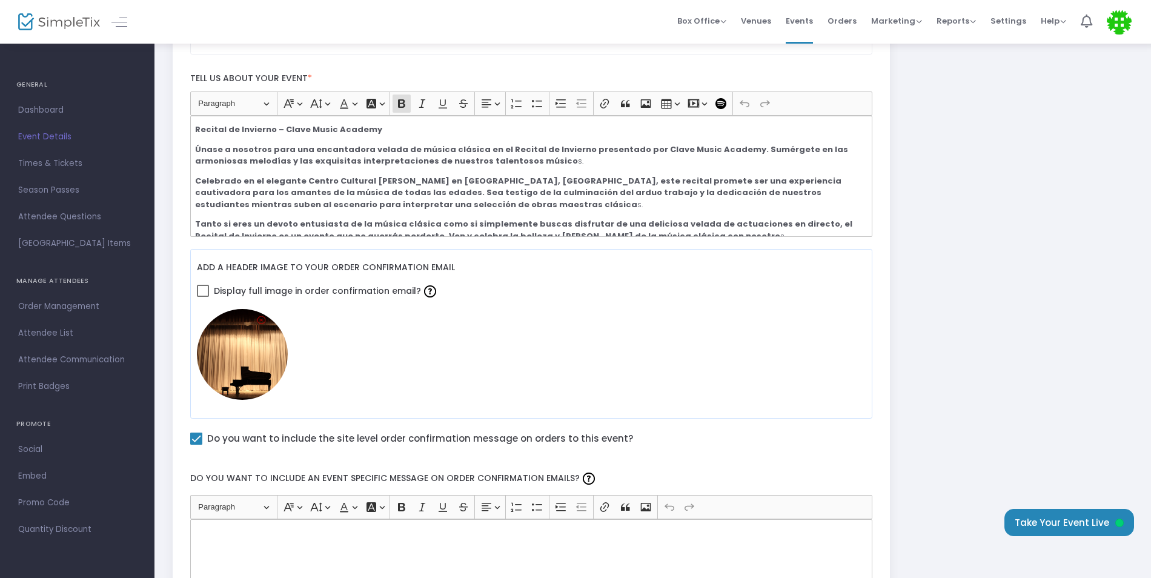
scroll to position [320, 0]
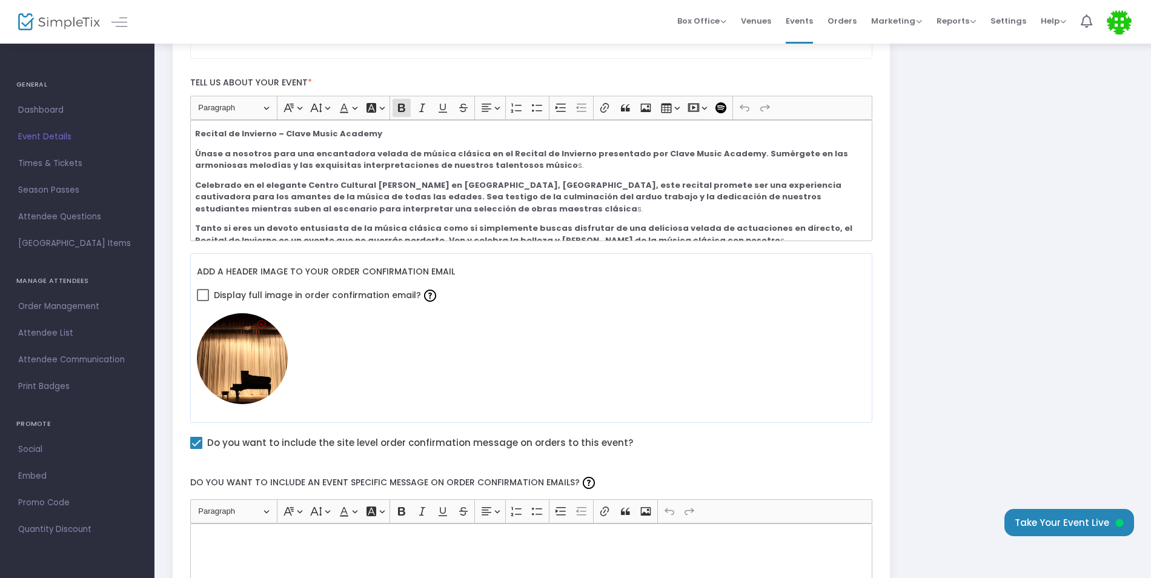
click at [194, 133] on div "Heading Paragraph Paragraph Heading 1 Heading 2 Heading 3 Font Family Font Fami…" at bounding box center [531, 168] width 694 height 145
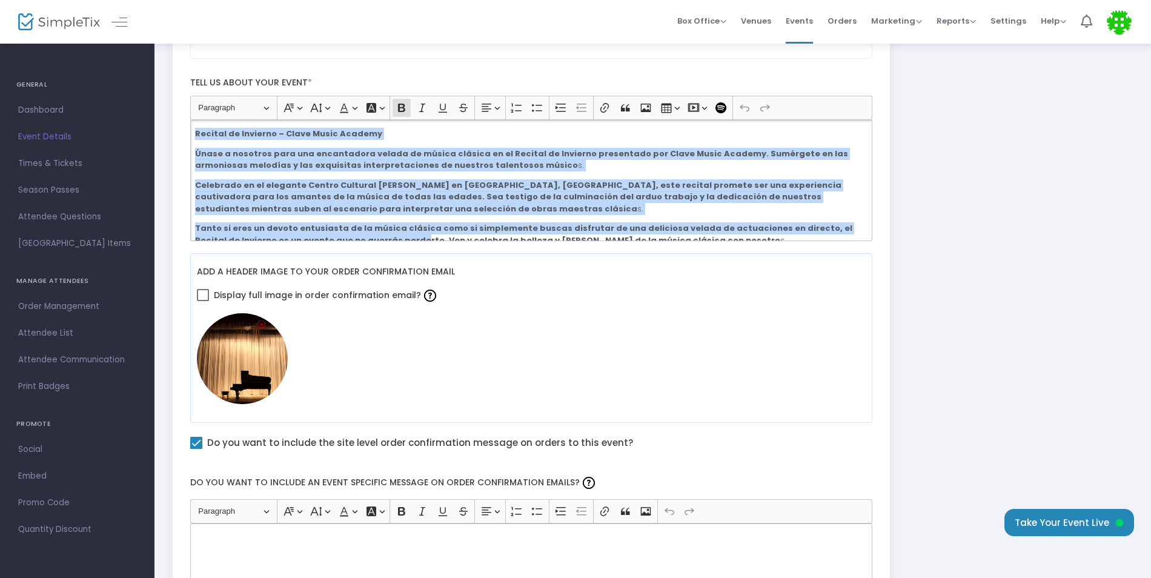
scroll to position [12, 0]
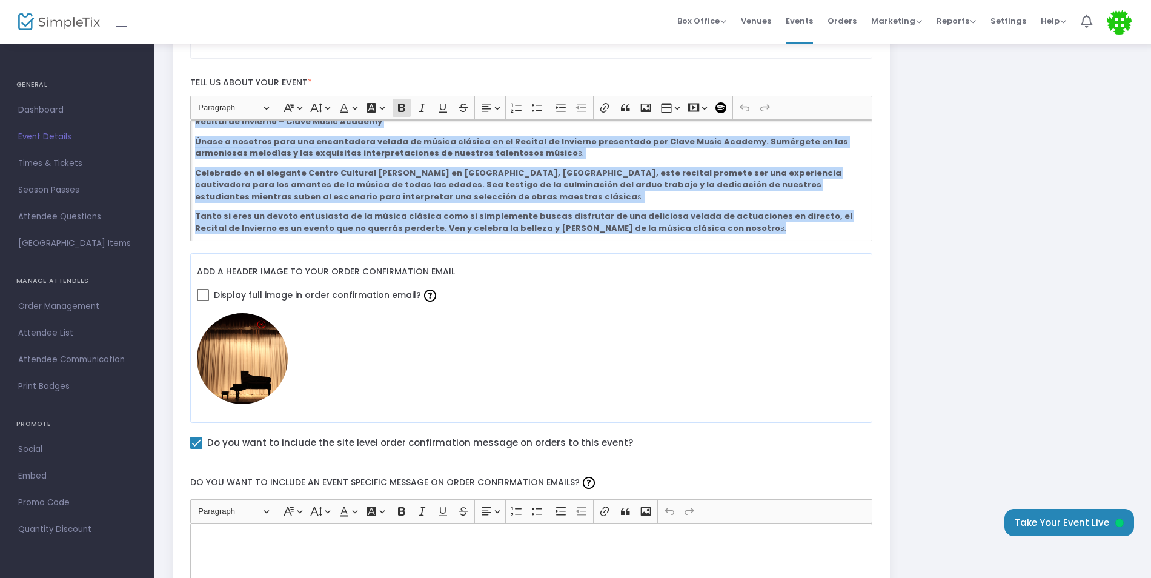
drag, startPoint x: 194, startPoint y: 133, endPoint x: 685, endPoint y: 239, distance: 502.0
click at [685, 239] on div "Recital de Invierno – Clave Music Academy Únase a nosotros para una encantadora…" at bounding box center [531, 180] width 683 height 121
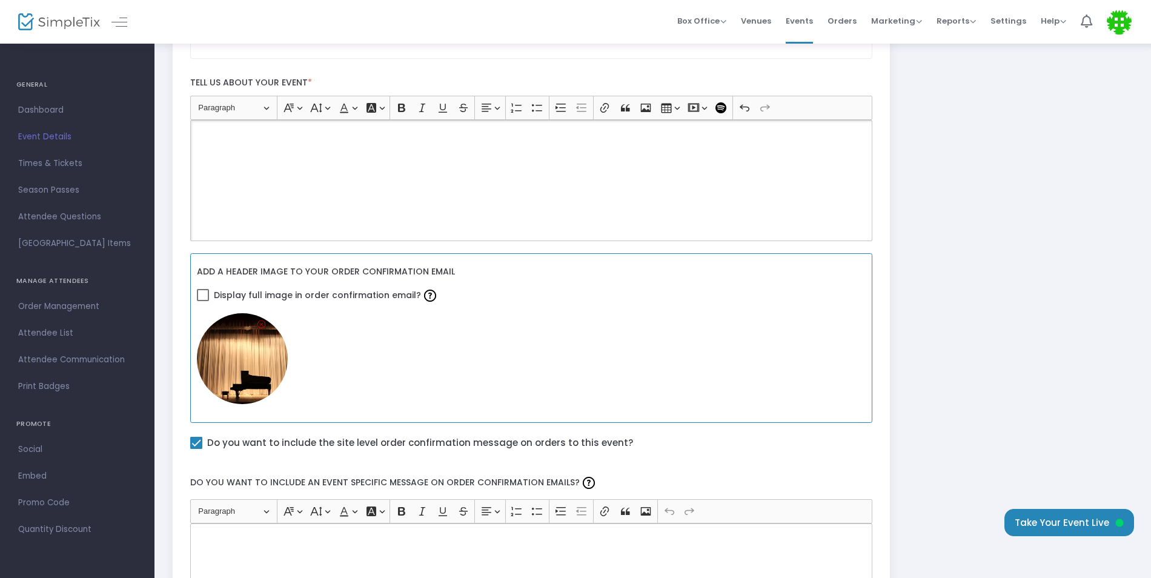
scroll to position [0, 0]
drag, startPoint x: 389, startPoint y: 187, endPoint x: 379, endPoint y: 168, distance: 22.2
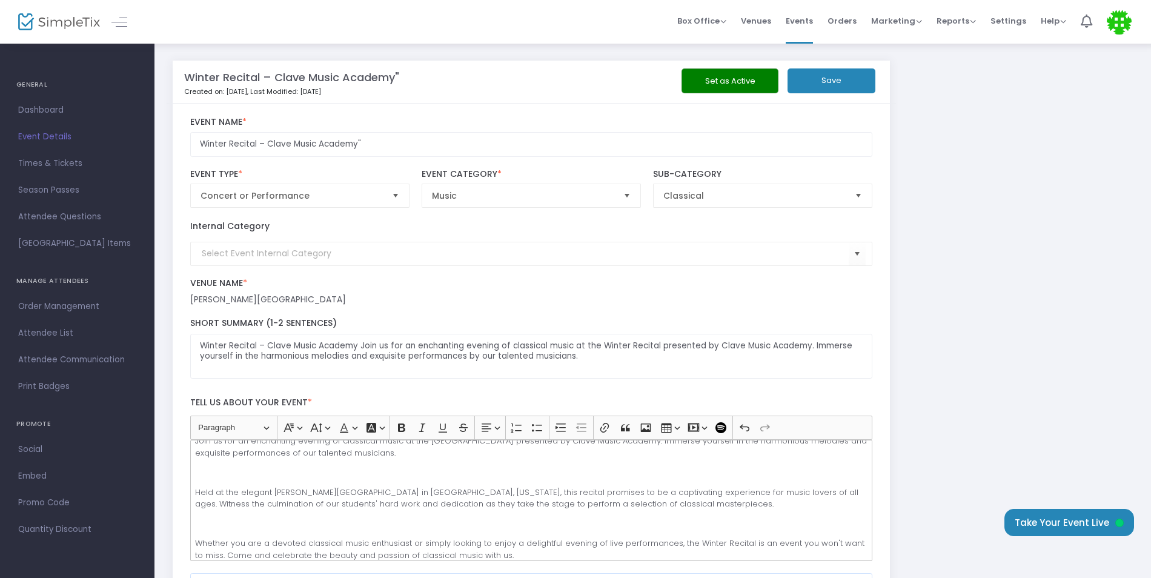
click at [846, 81] on button "Save" at bounding box center [831, 80] width 88 height 25
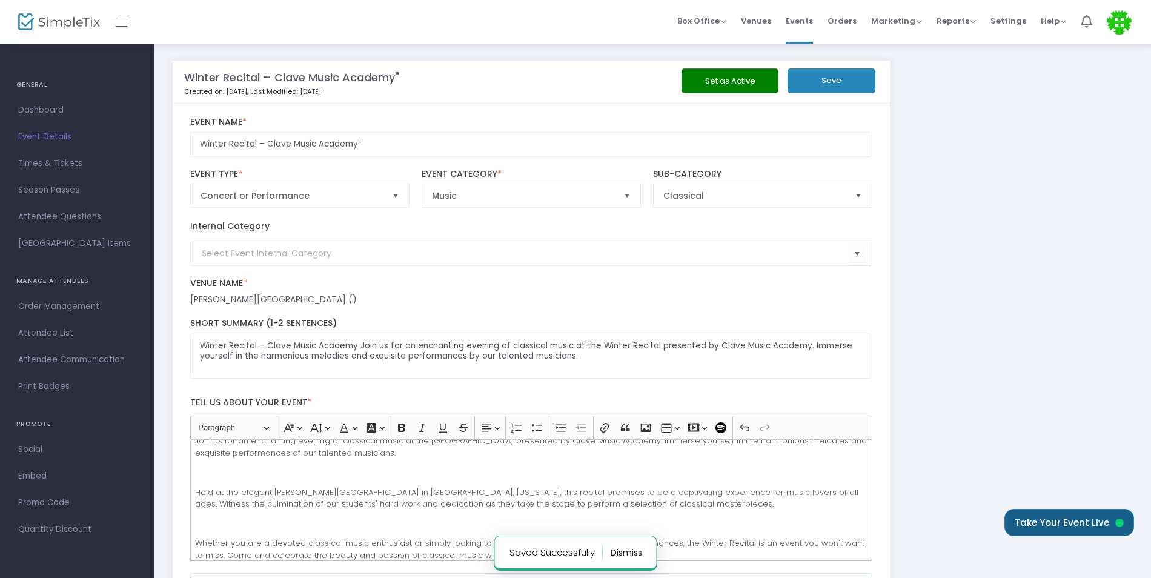
click at [1064, 520] on button "Take Your Event Live" at bounding box center [1069, 522] width 130 height 27
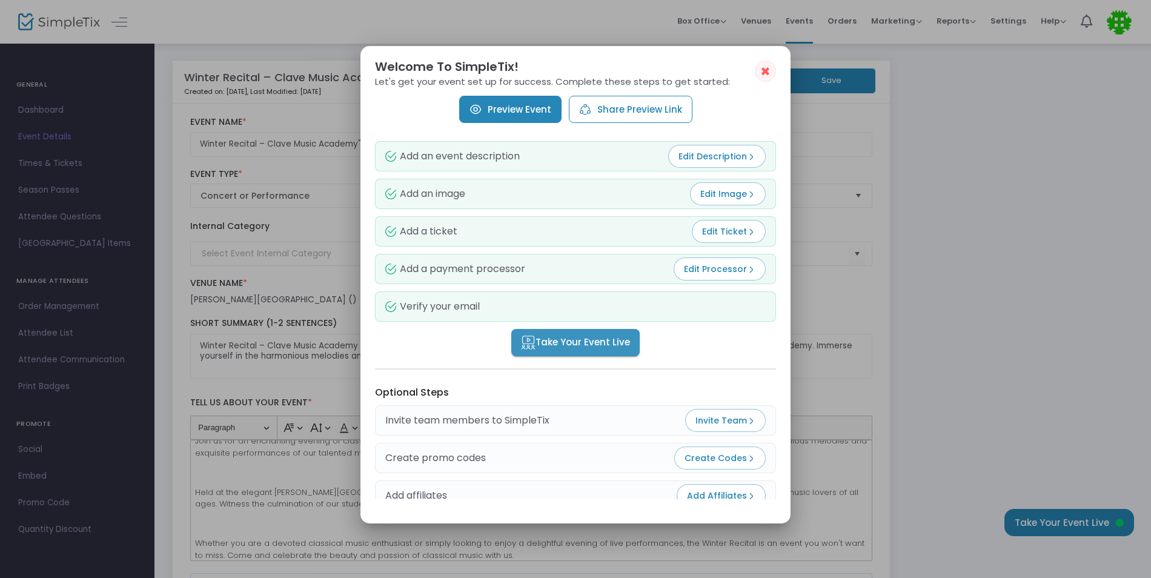
click at [594, 336] on span "Take Your Event Live" at bounding box center [575, 343] width 109 height 14
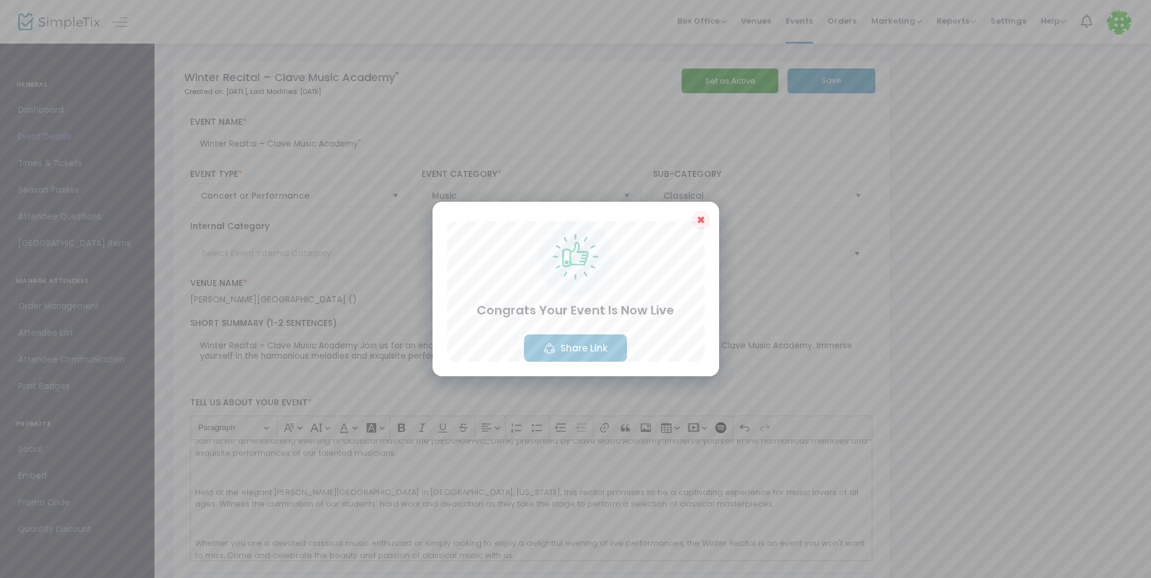
click at [706, 216] on button "✖" at bounding box center [700, 220] width 17 height 18
